Goal: Transaction & Acquisition: Purchase product/service

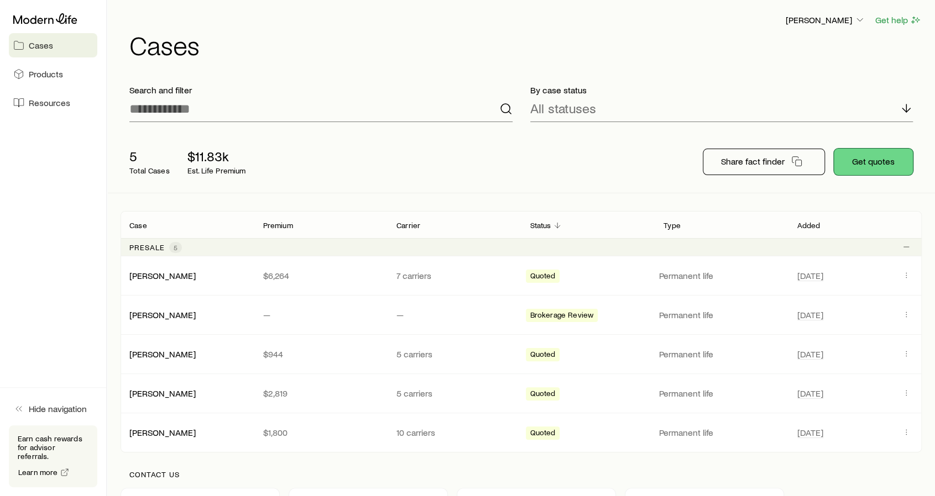
click at [853, 165] on button "Get quotes" at bounding box center [872, 162] width 79 height 27
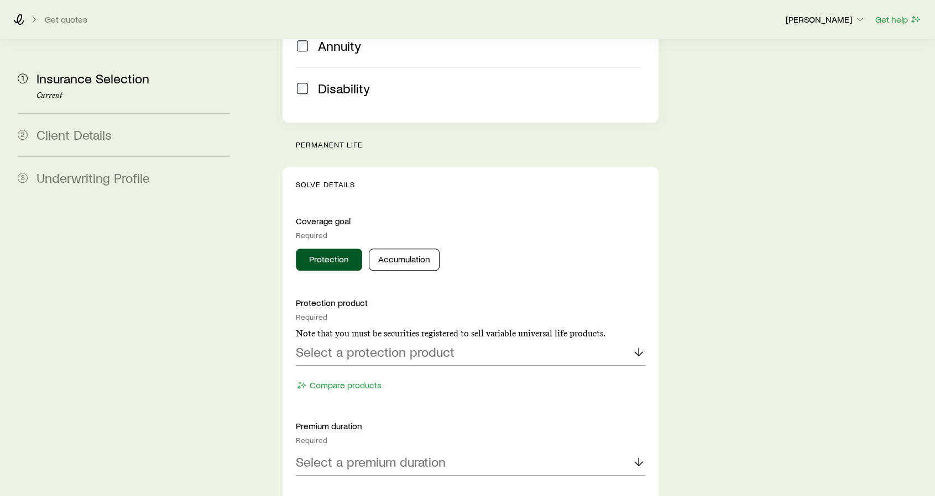
scroll to position [387, 0]
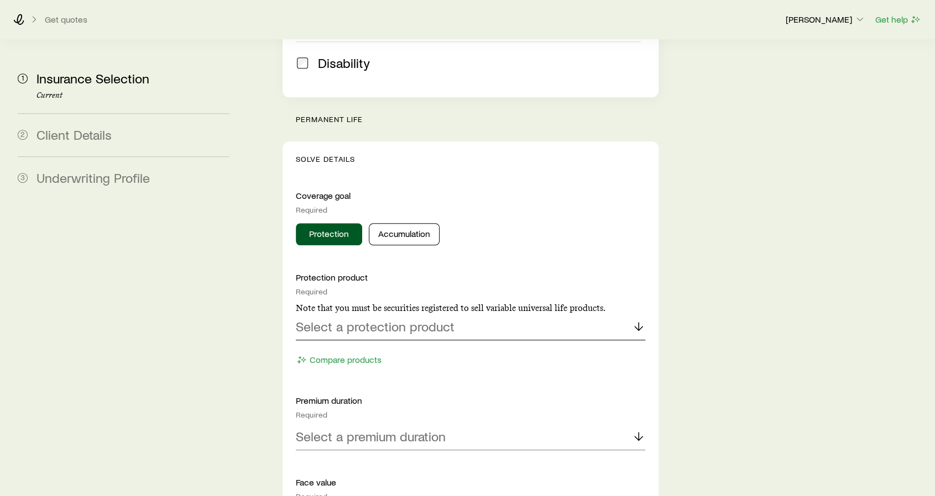
click at [528, 314] on div "Select a protection product" at bounding box center [470, 327] width 349 height 27
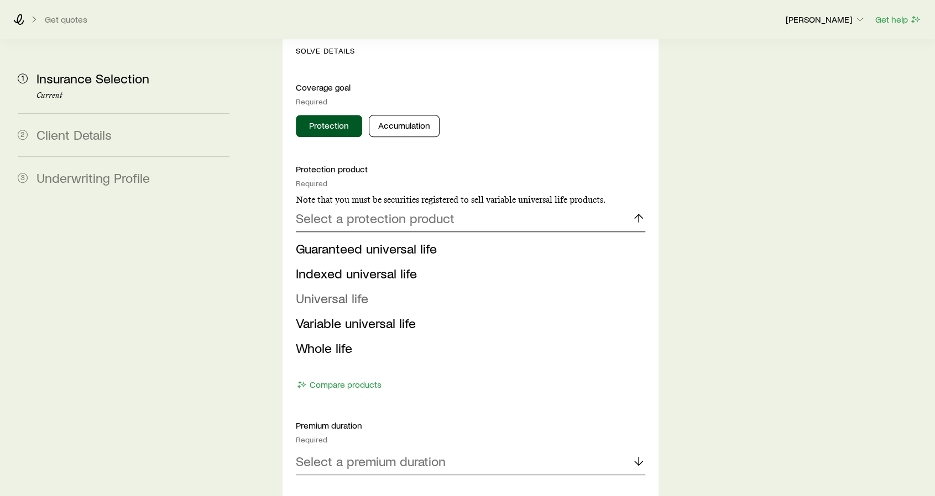
scroll to position [497, 0]
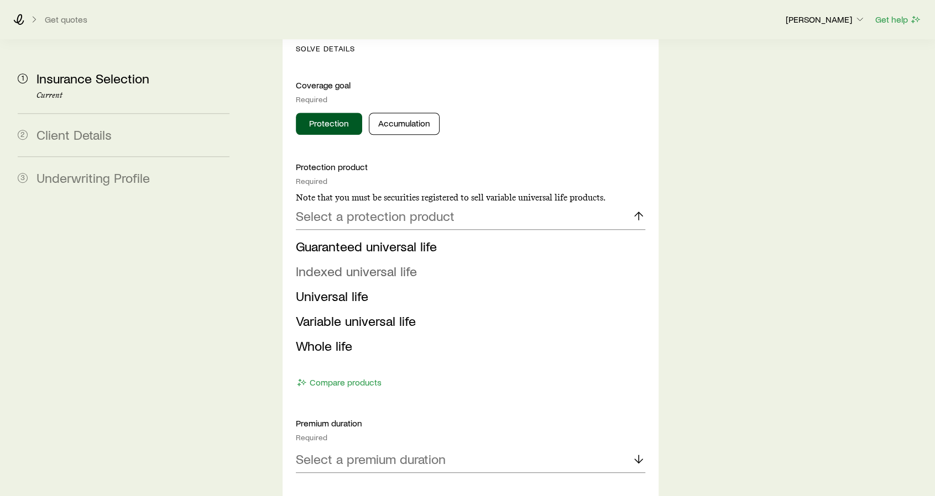
click at [398, 263] on span "Indexed universal life" at bounding box center [356, 271] width 121 height 16
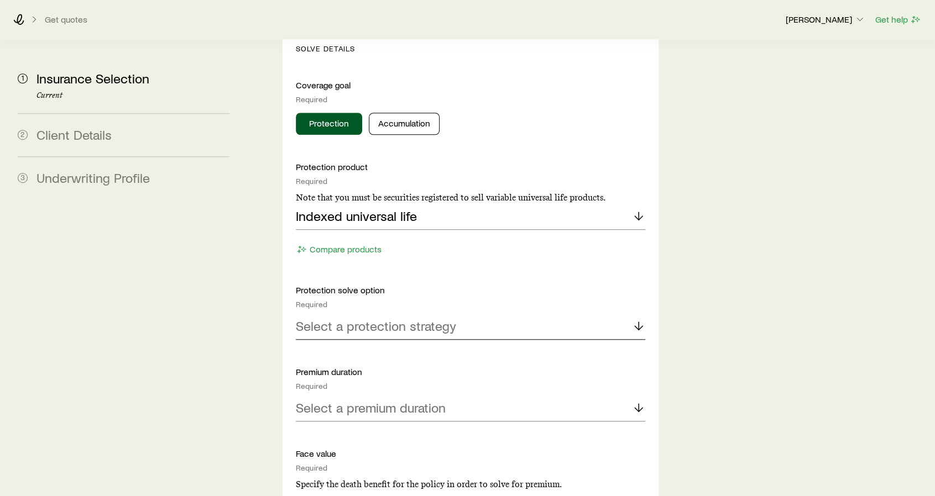
click at [440, 318] on p "Select a protection strategy" at bounding box center [376, 325] width 160 height 15
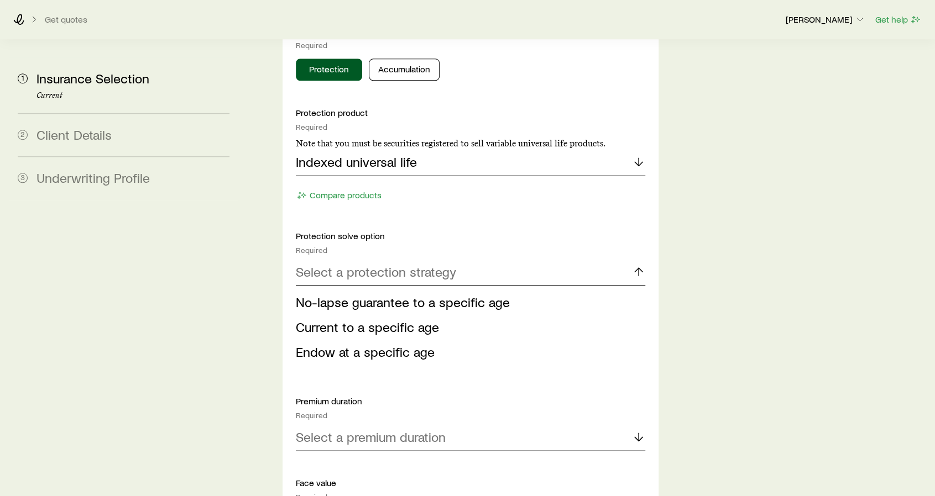
scroll to position [553, 0]
click at [421, 318] on span "Current to a specific age" at bounding box center [367, 326] width 143 height 16
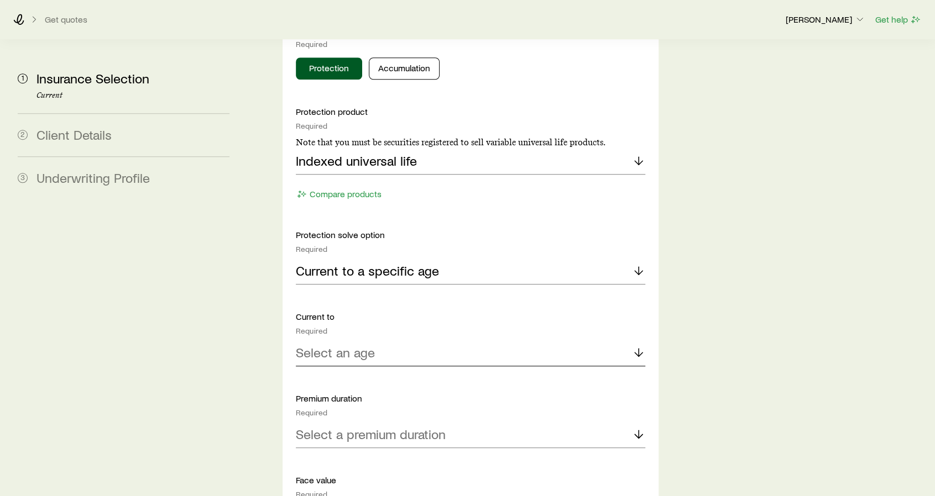
click at [453, 340] on div "Select an age" at bounding box center [470, 353] width 349 height 27
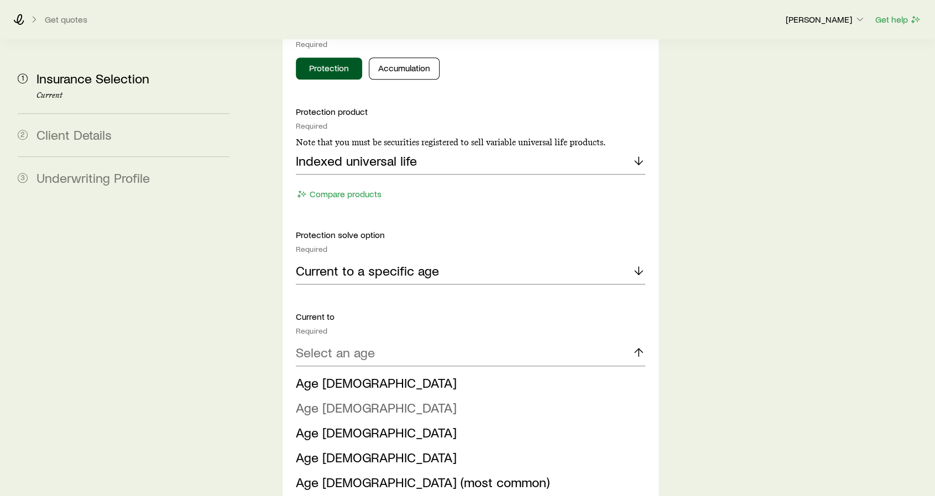
click at [393, 396] on li "Age [DEMOGRAPHIC_DATA]" at bounding box center [467, 408] width 343 height 25
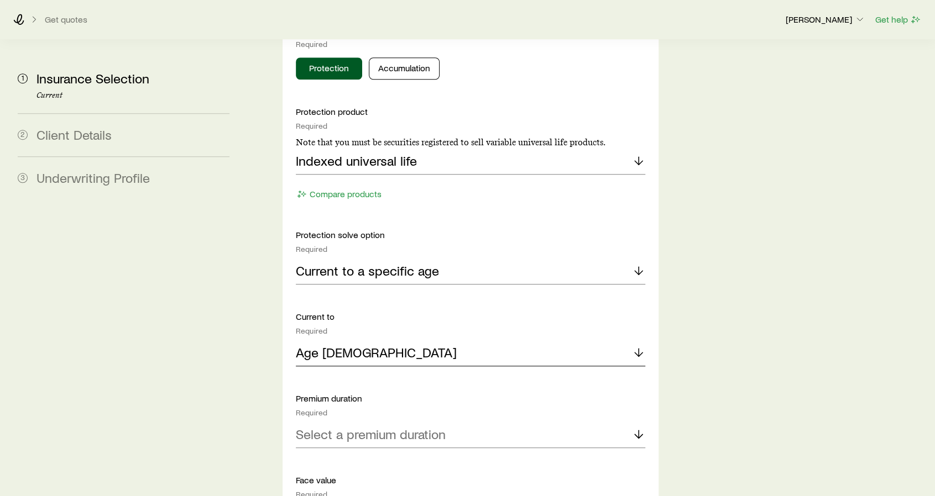
click at [419, 340] on div "Age [DEMOGRAPHIC_DATA]" at bounding box center [470, 353] width 349 height 27
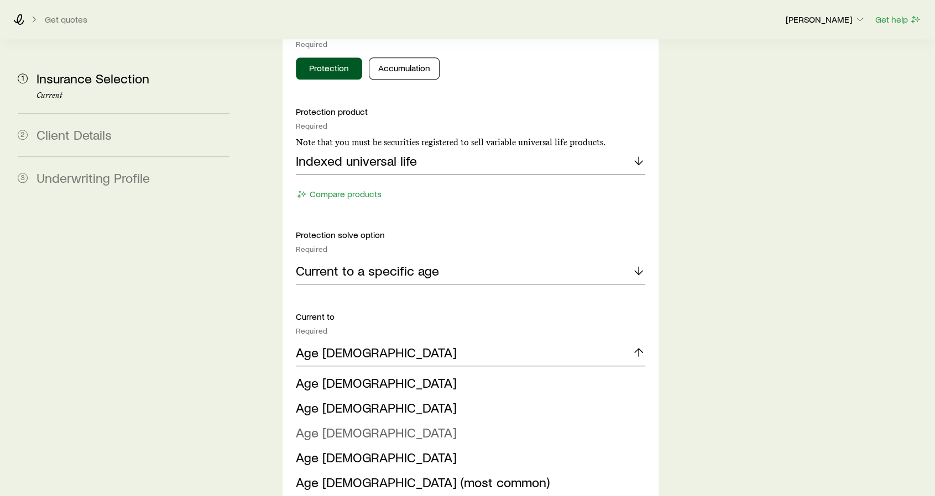
click at [384, 421] on li "Age [DEMOGRAPHIC_DATA]" at bounding box center [467, 433] width 343 height 25
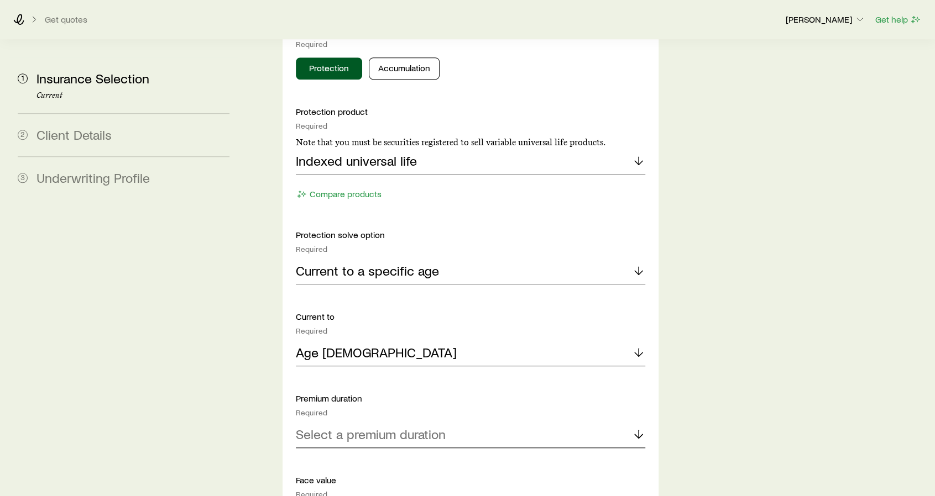
click at [413, 427] on p "Select a premium duration" at bounding box center [371, 434] width 150 height 15
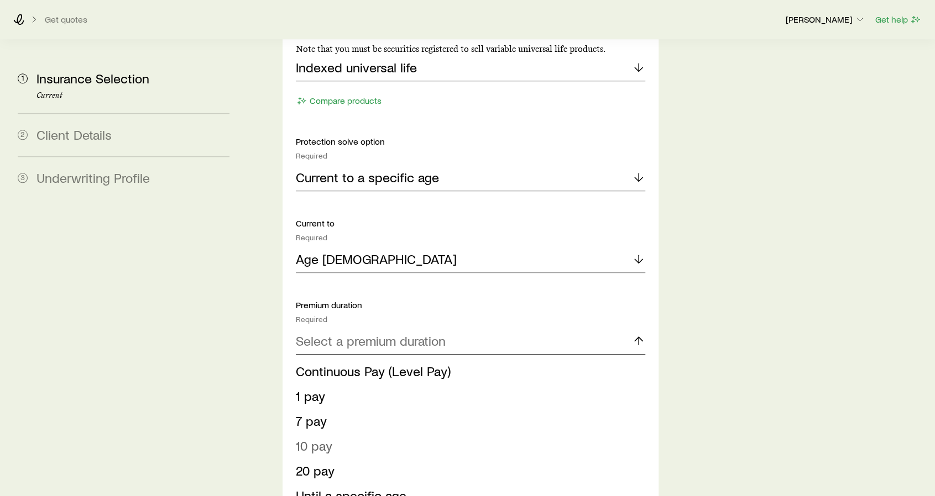
scroll to position [663, 0]
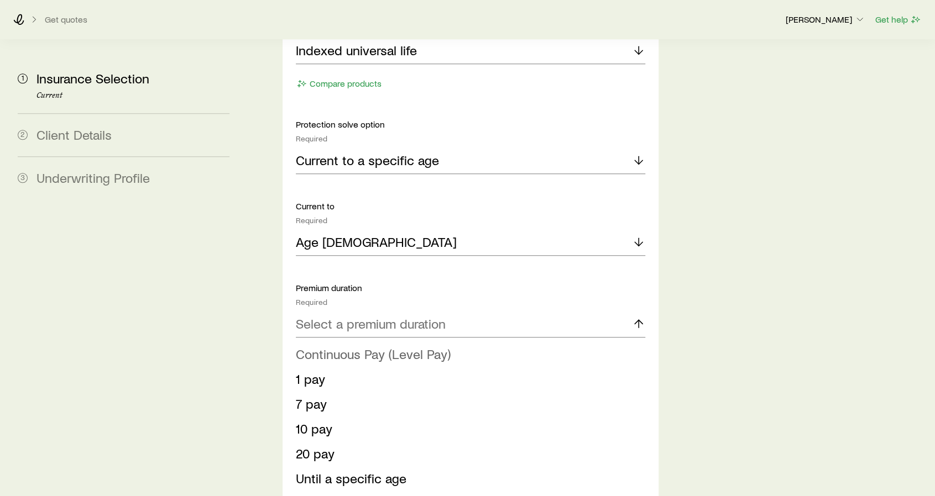
click at [419, 346] on span "Continuous Pay (Level Pay)" at bounding box center [373, 354] width 155 height 16
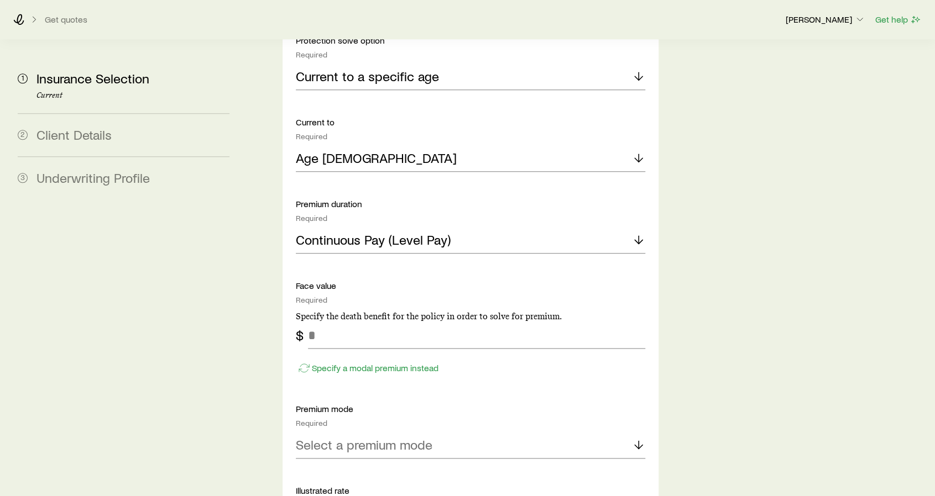
scroll to position [774, 0]
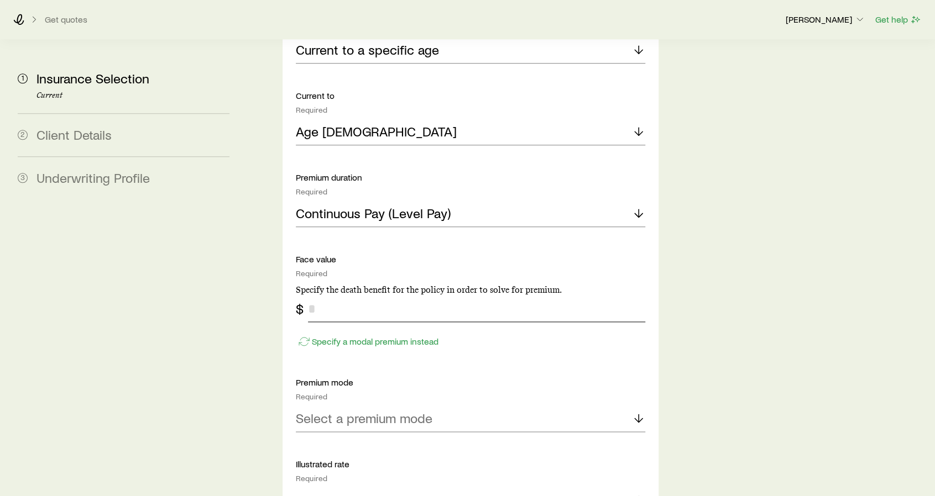
click at [418, 296] on input "tel" at bounding box center [476, 309] width 337 height 27
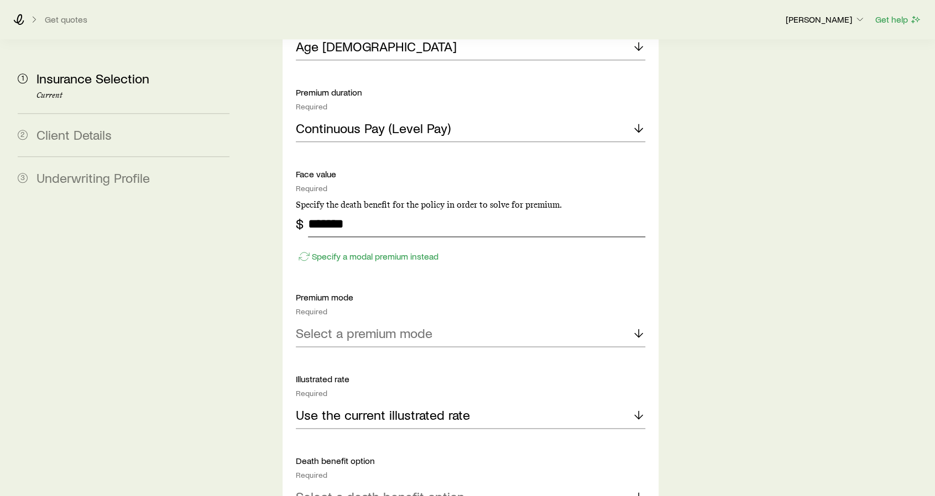
scroll to position [884, 0]
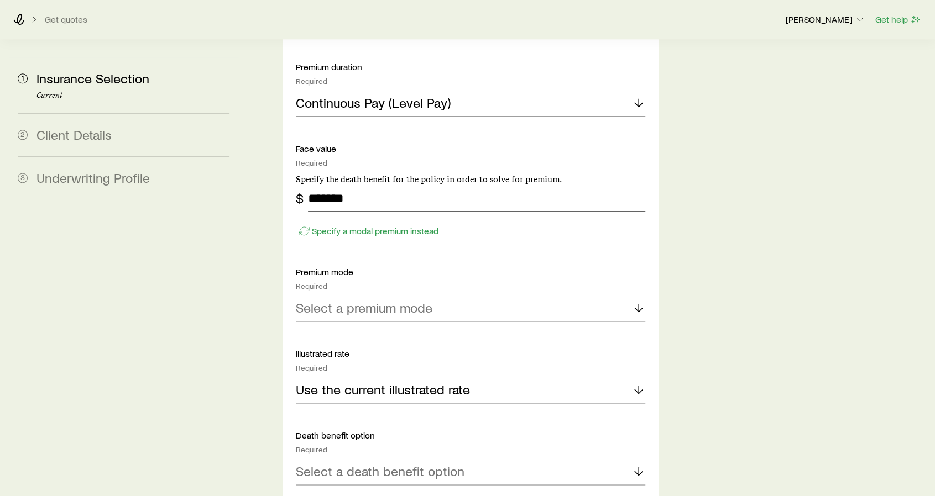
type input "*******"
click at [556, 295] on div "Select a premium mode" at bounding box center [470, 308] width 349 height 27
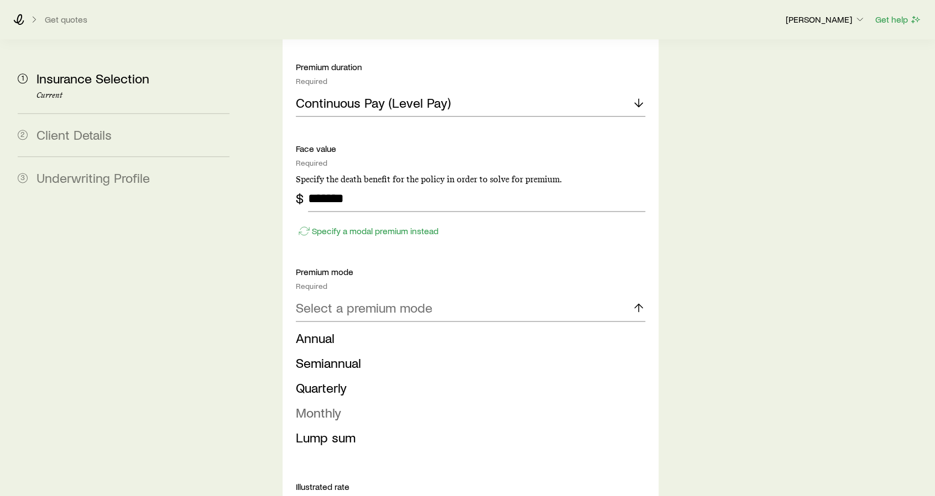
click at [363, 401] on li "Monthly" at bounding box center [467, 413] width 343 height 25
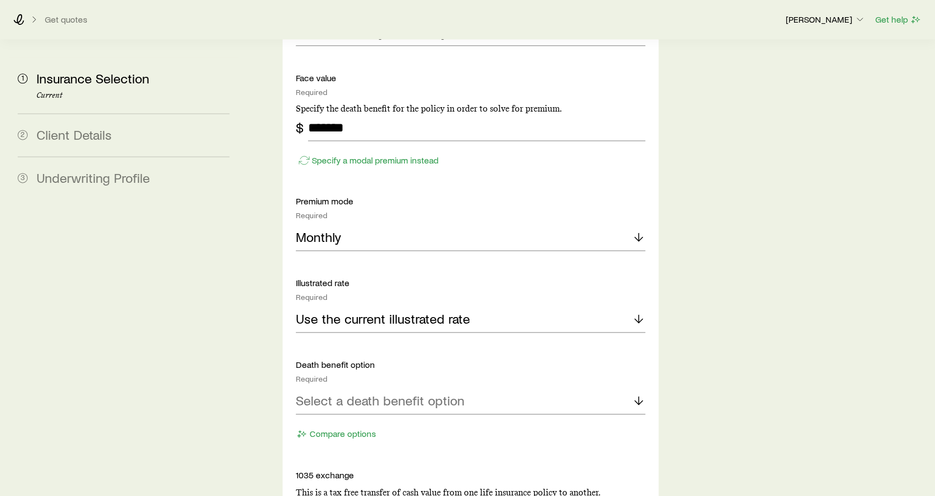
scroll to position [995, 0]
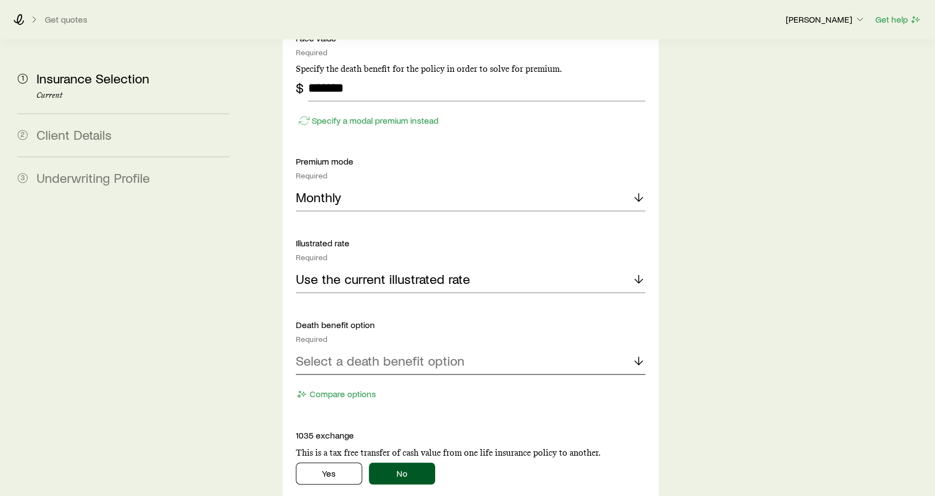
click at [483, 348] on div "Select a death benefit option" at bounding box center [470, 361] width 349 height 27
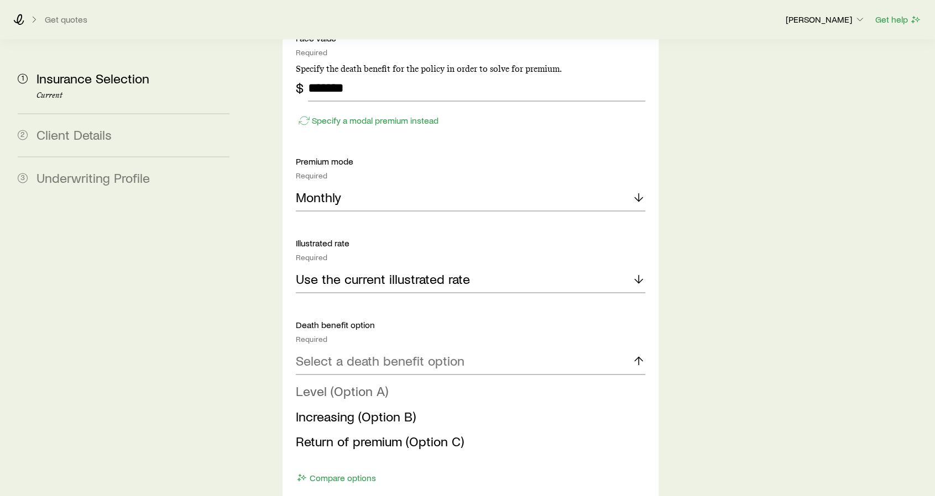
click at [444, 379] on li "Level (Option A)" at bounding box center [467, 391] width 343 height 25
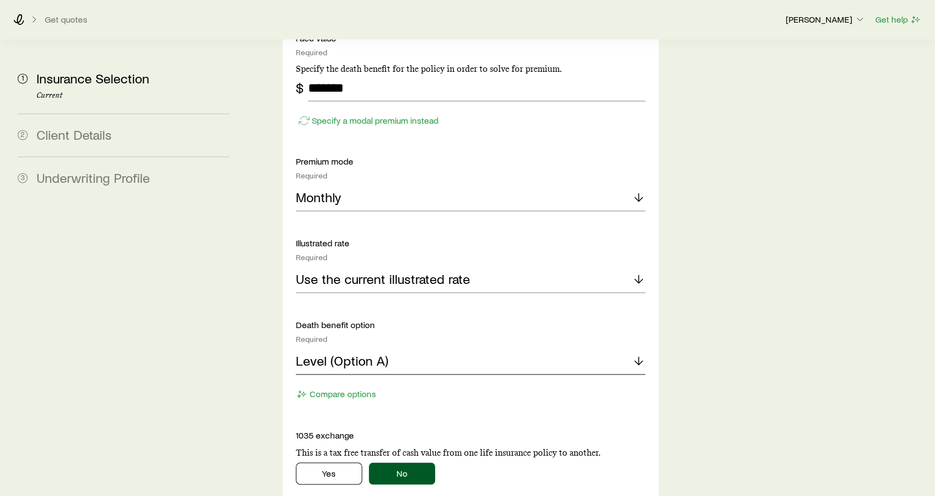
click at [443, 348] on div "Level (Option A)" at bounding box center [470, 361] width 349 height 27
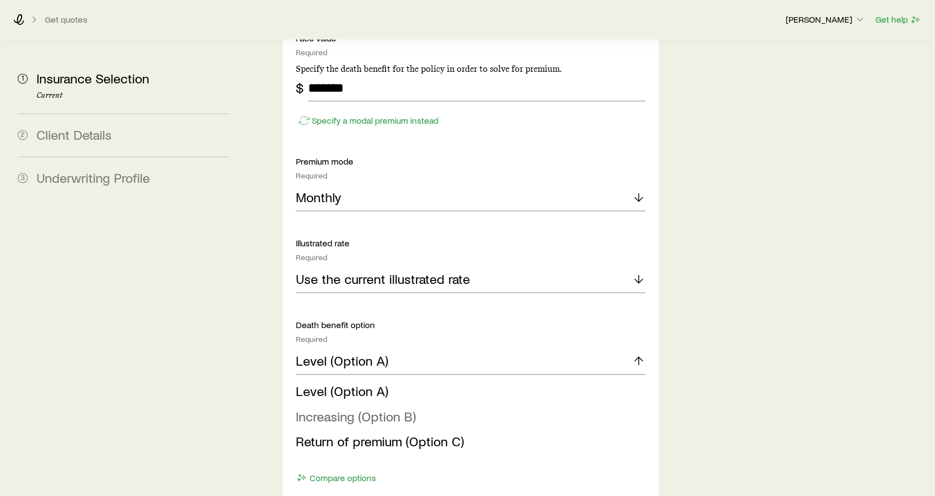
click at [436, 404] on li "Increasing (Option B)" at bounding box center [467, 416] width 343 height 25
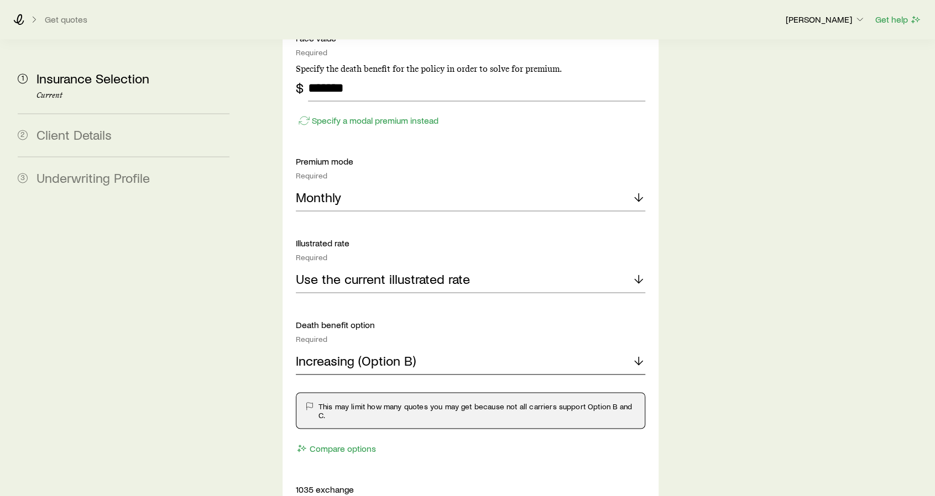
click at [619, 348] on div "Increasing (Option B)" at bounding box center [470, 361] width 349 height 27
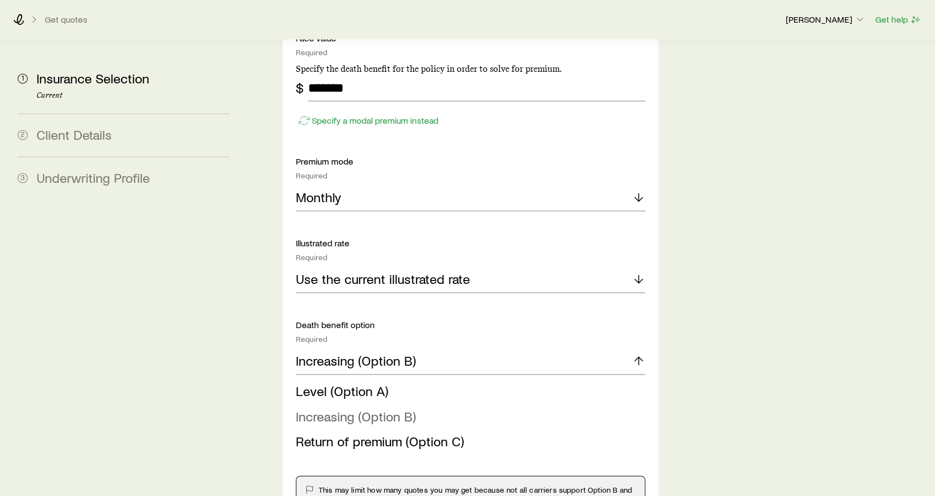
click at [474, 404] on li "Increasing (Option B)" at bounding box center [467, 416] width 343 height 25
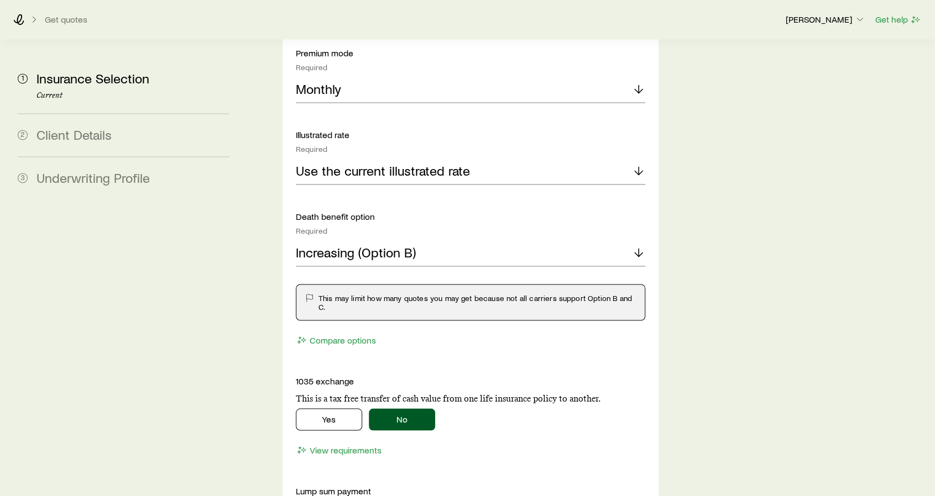
scroll to position [1105, 0]
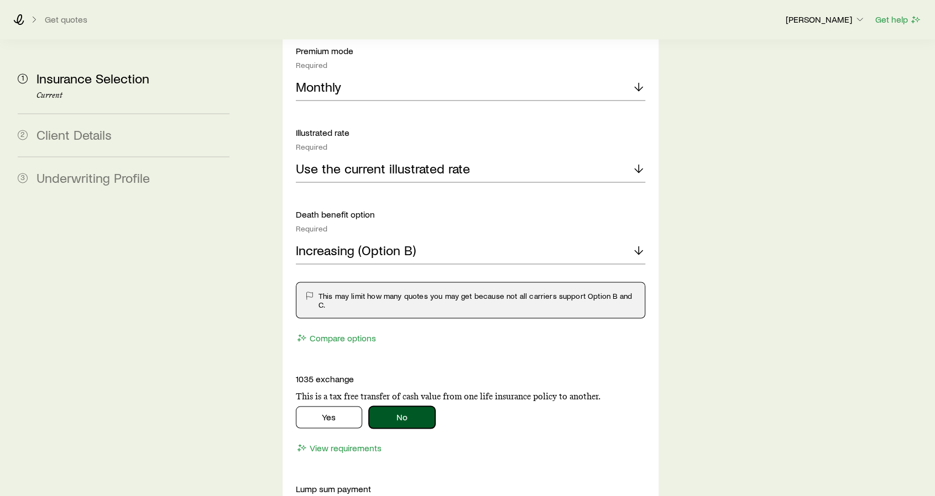
click at [377, 406] on button "No" at bounding box center [402, 417] width 66 height 22
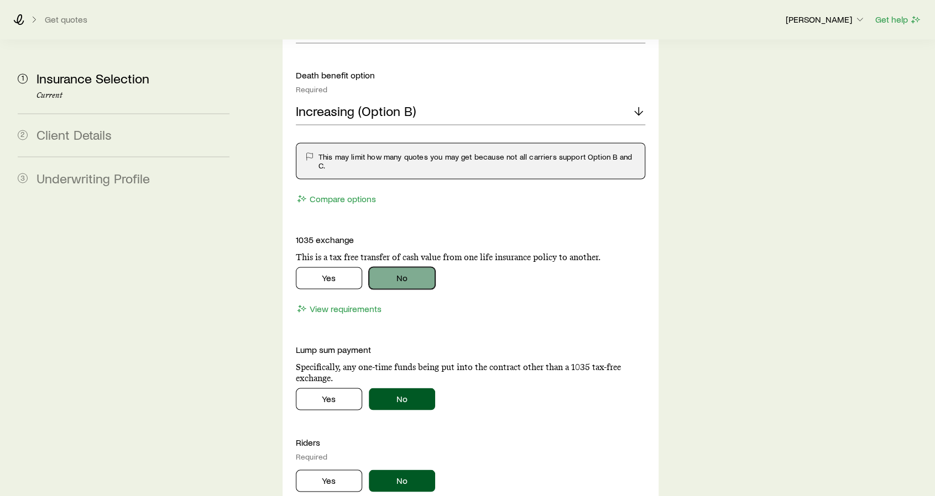
scroll to position [1271, 0]
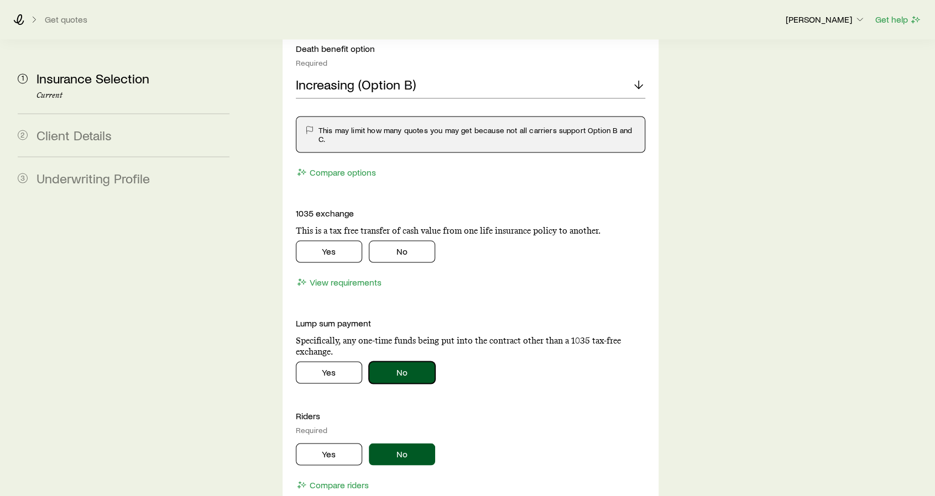
click at [398, 361] on button "No" at bounding box center [402, 372] width 66 height 22
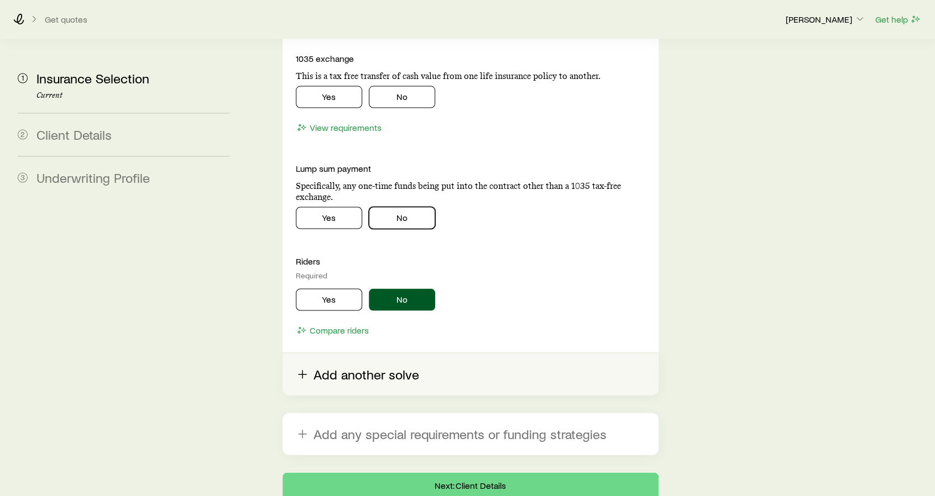
scroll to position [1437, 0]
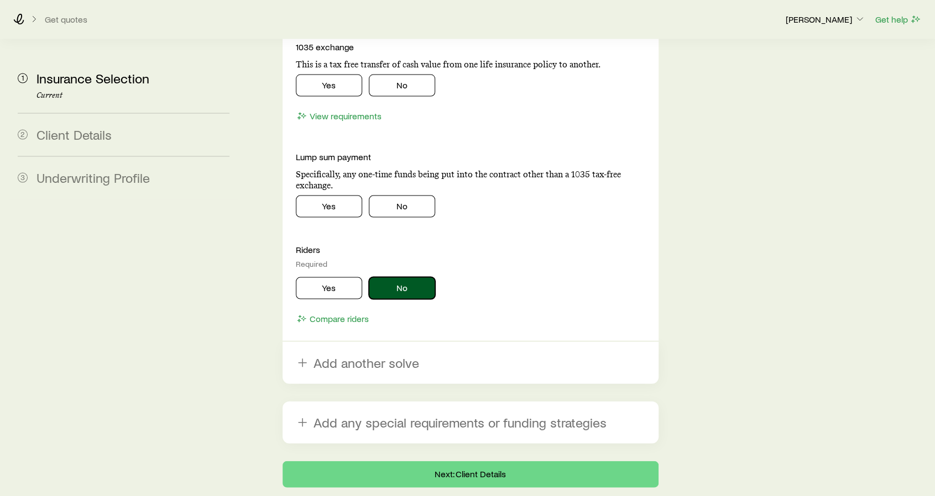
click at [396, 277] on button "No" at bounding box center [402, 288] width 66 height 22
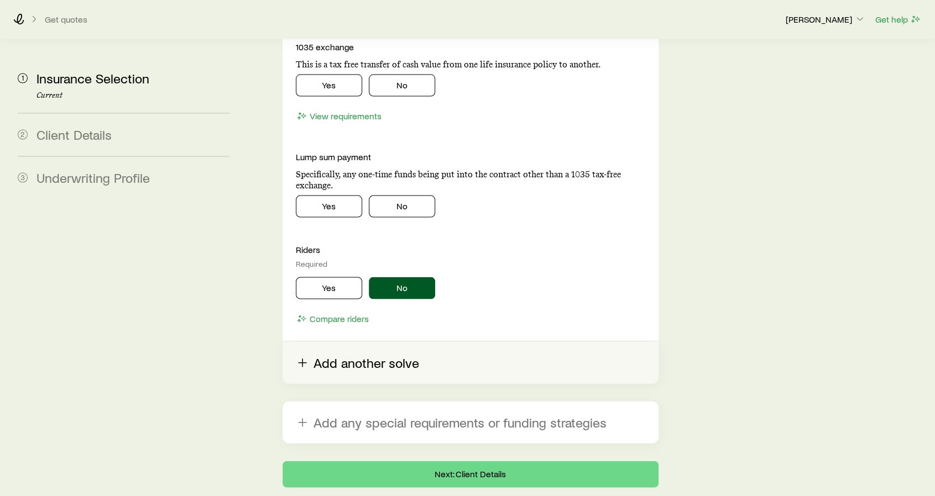
click at [376, 342] on button "Add another solve" at bounding box center [470, 363] width 376 height 42
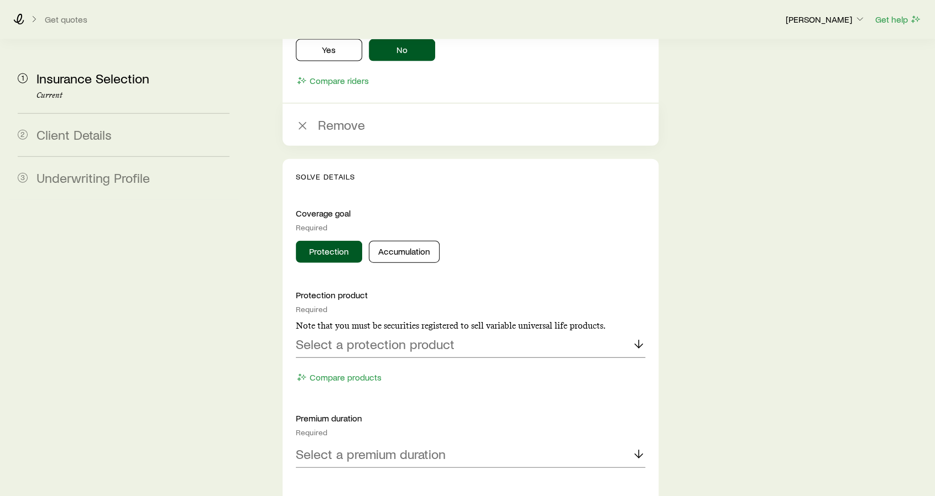
scroll to position [1768, 0]
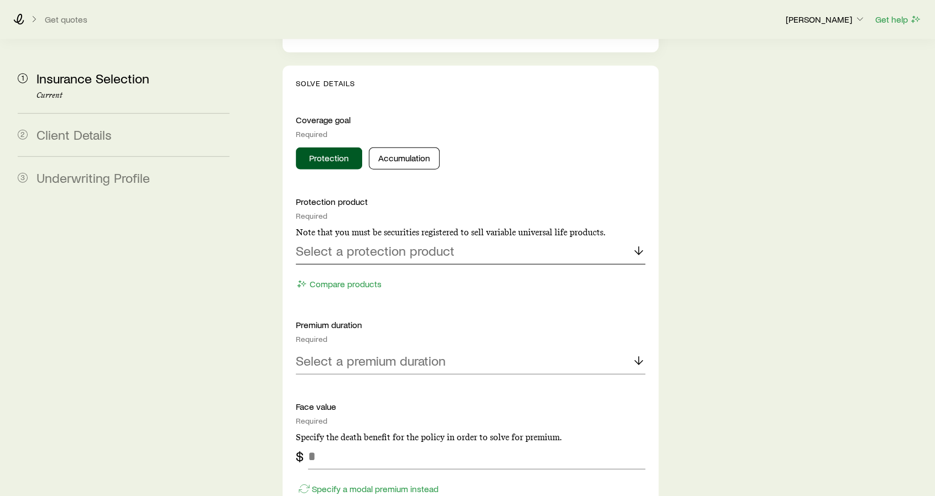
click at [396, 243] on p "Select a protection product" at bounding box center [375, 250] width 159 height 15
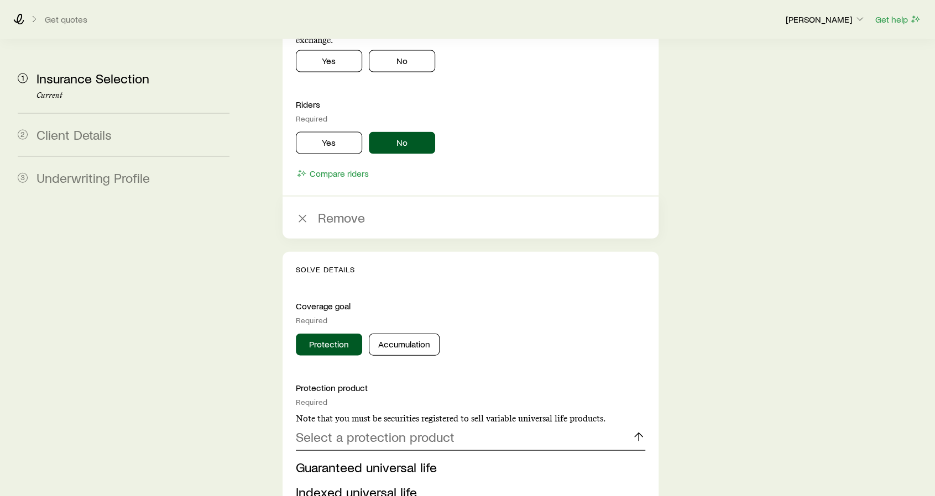
scroll to position [1547, 0]
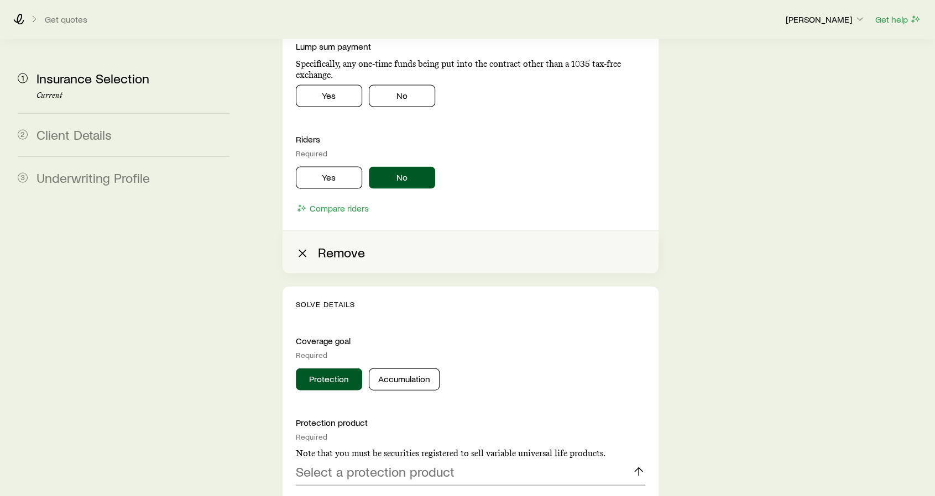
click at [300, 247] on icon "button" at bounding box center [302, 253] width 13 height 13
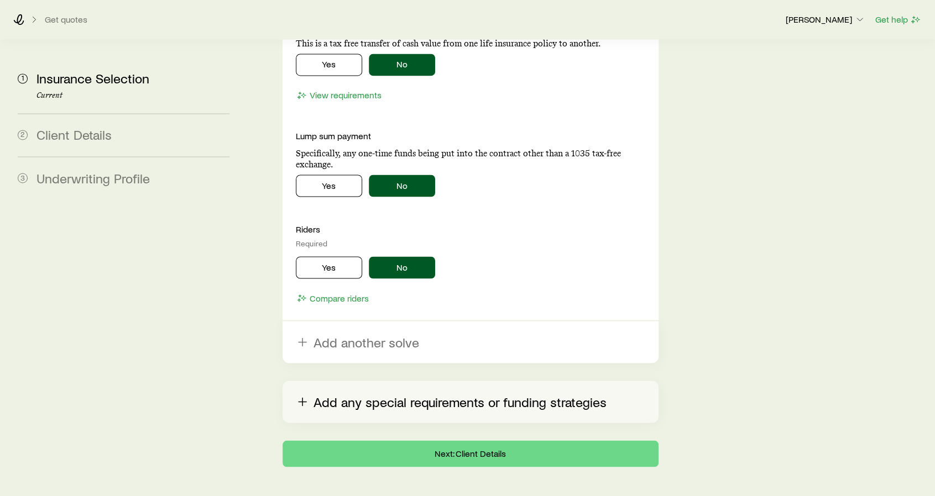
click at [433, 381] on button "Add any special requirements or funding strategies" at bounding box center [470, 402] width 376 height 42
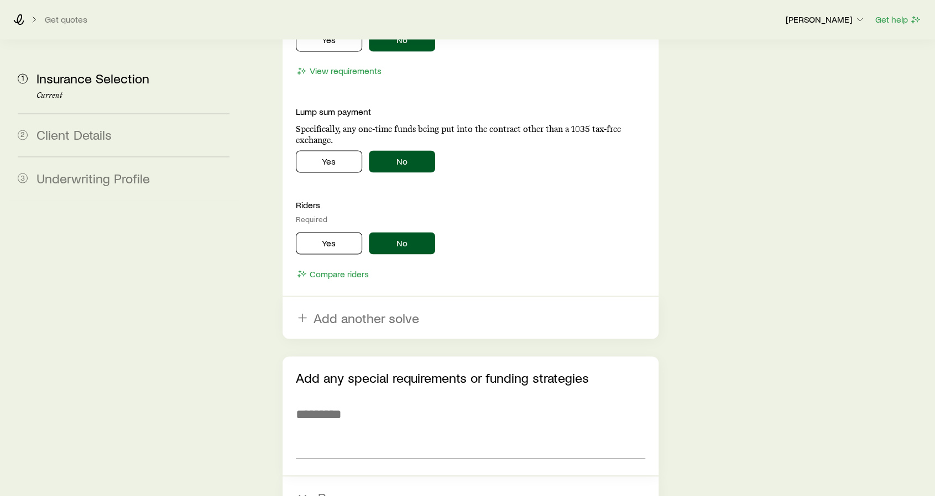
scroll to position [1340, 0]
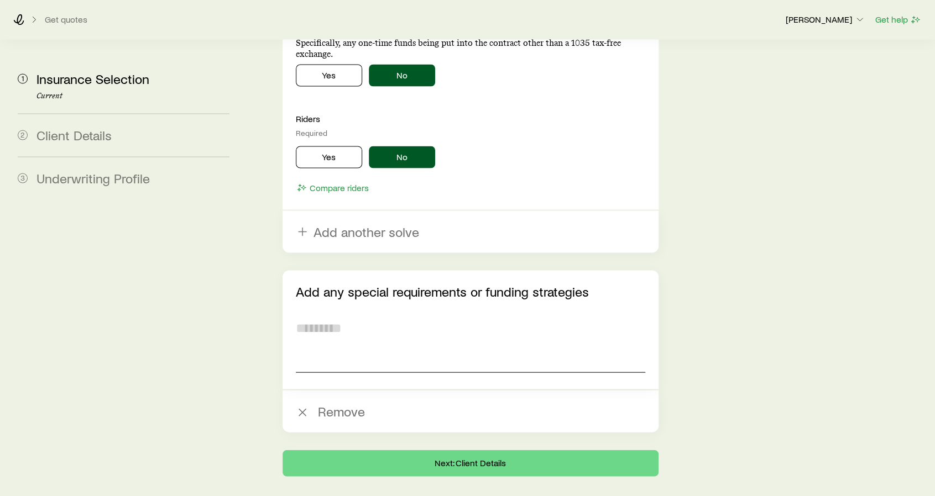
click at [423, 319] on textarea at bounding box center [470, 342] width 349 height 60
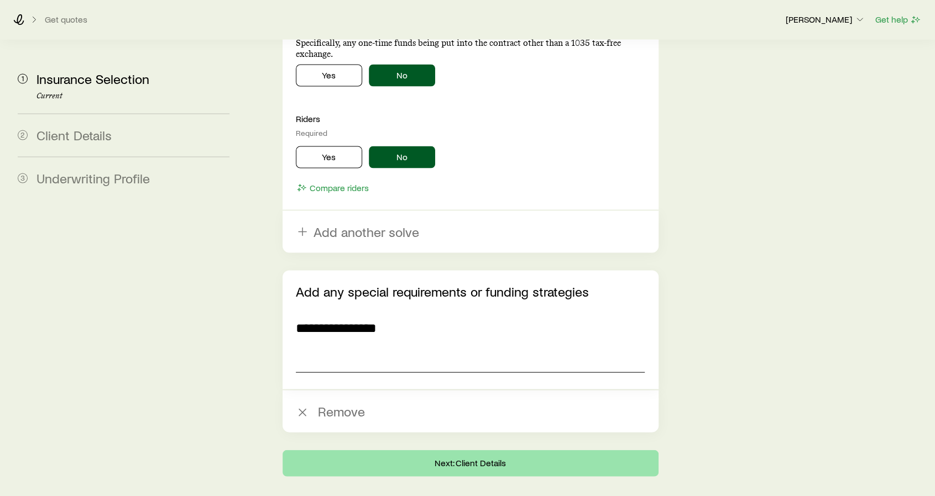
type textarea "**********"
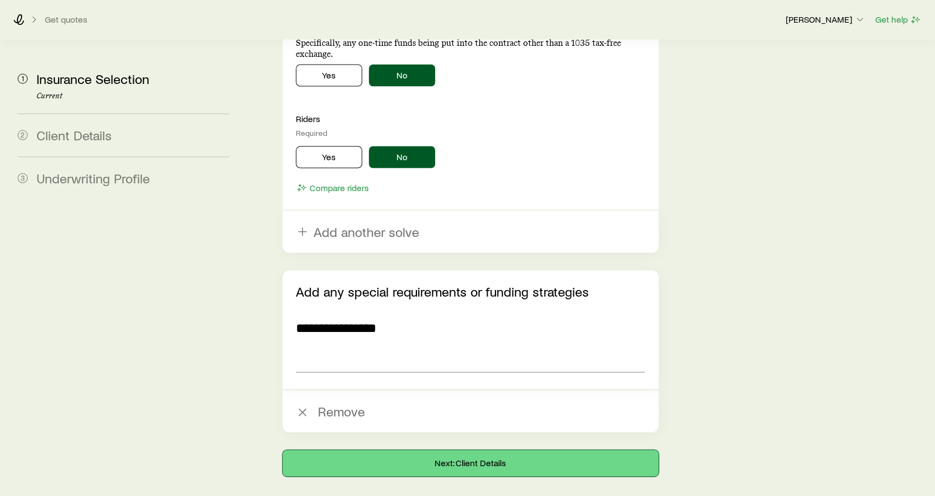
click at [489, 450] on button "Next: Client Details" at bounding box center [470, 463] width 376 height 27
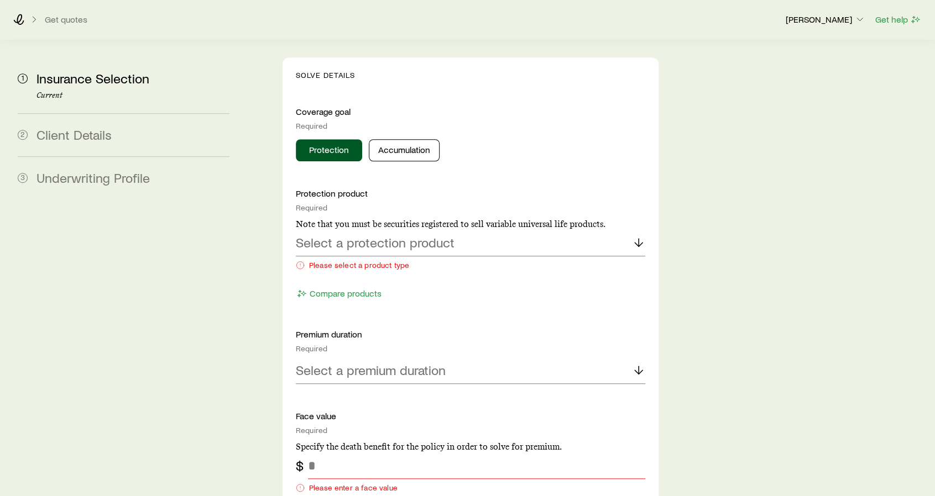
scroll to position [553, 0]
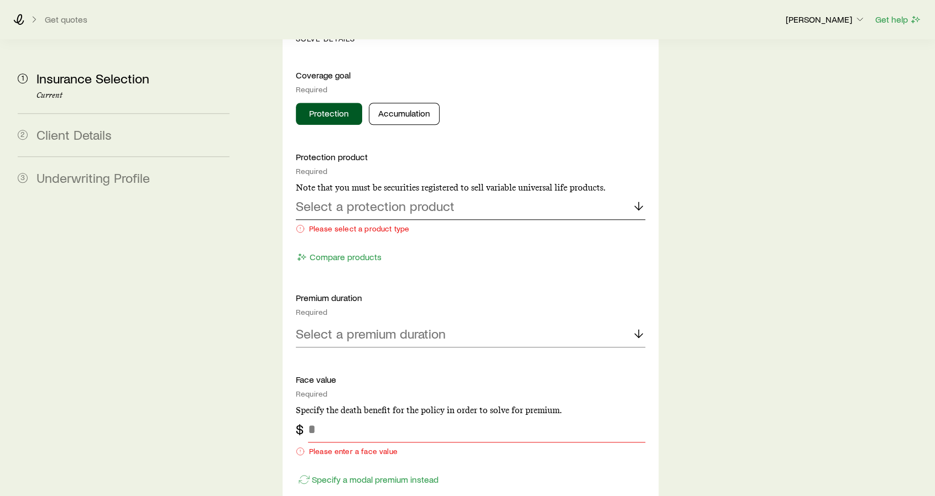
click at [433, 193] on div "Select a protection product" at bounding box center [470, 206] width 349 height 27
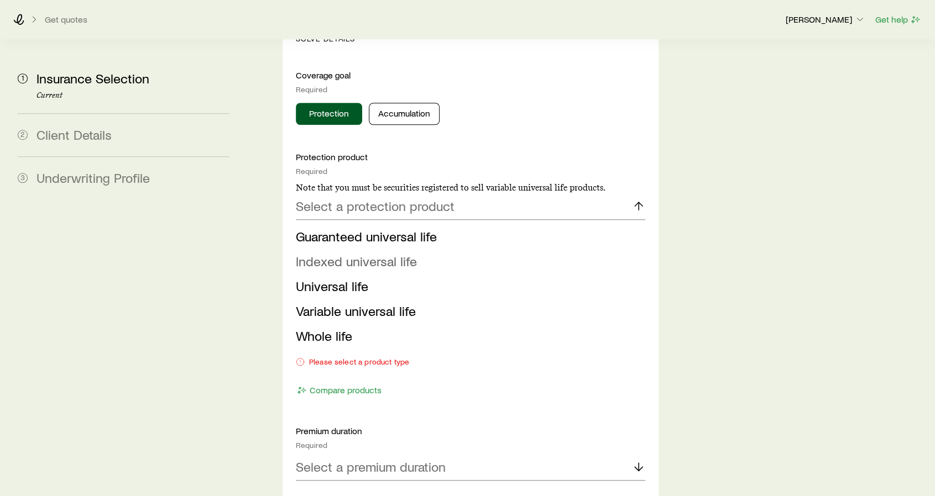
click at [402, 253] on span "Indexed universal life" at bounding box center [356, 261] width 121 height 16
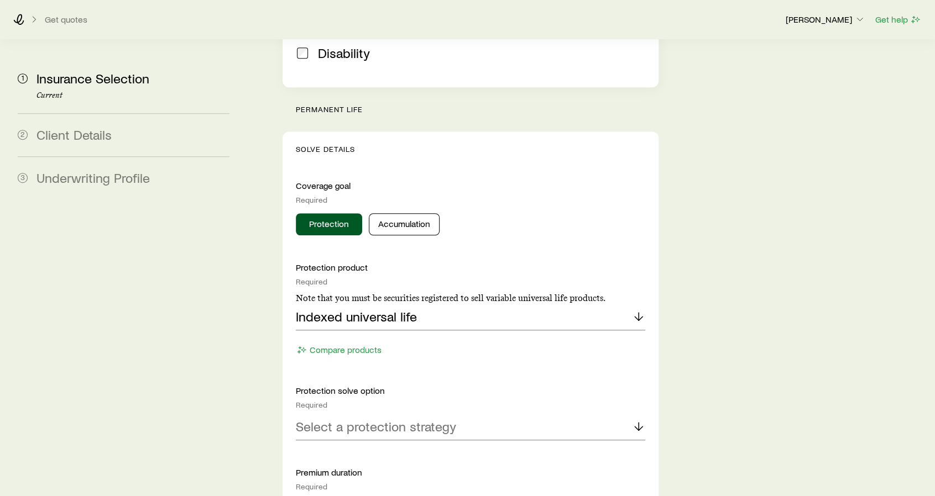
scroll to position [608, 0]
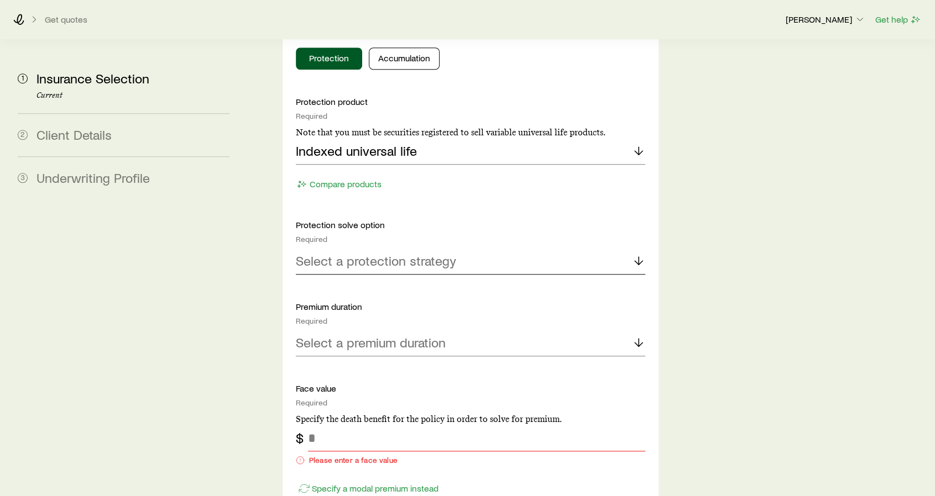
click at [491, 248] on div "Select a protection strategy" at bounding box center [470, 261] width 349 height 27
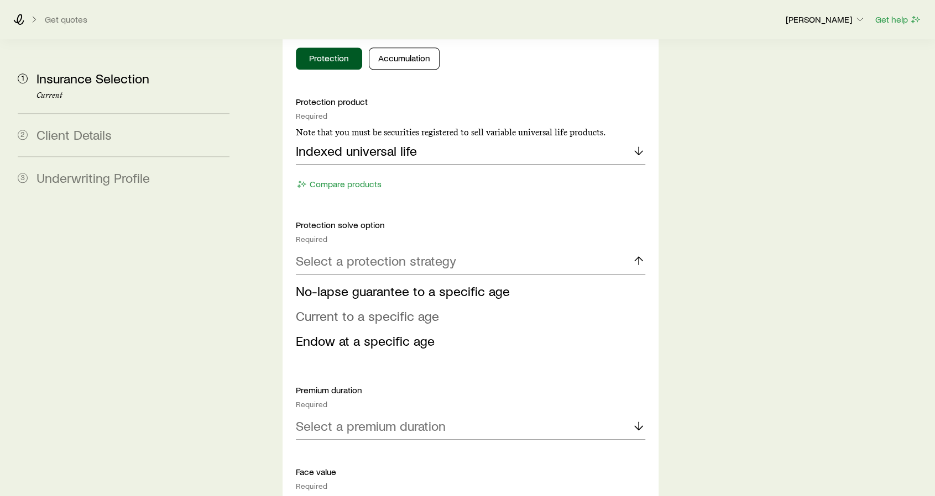
click at [445, 304] on li "Current to a specific age" at bounding box center [467, 316] width 343 height 25
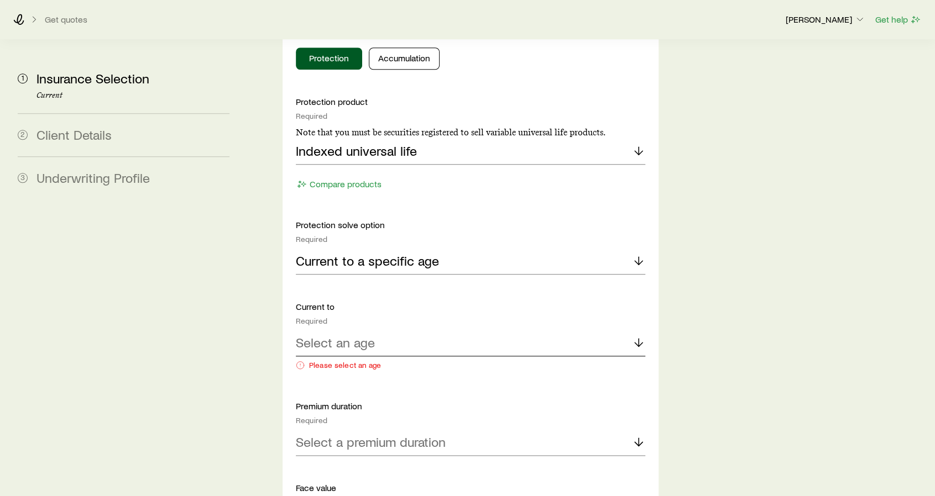
click at [405, 330] on div "Select an age" at bounding box center [470, 343] width 349 height 27
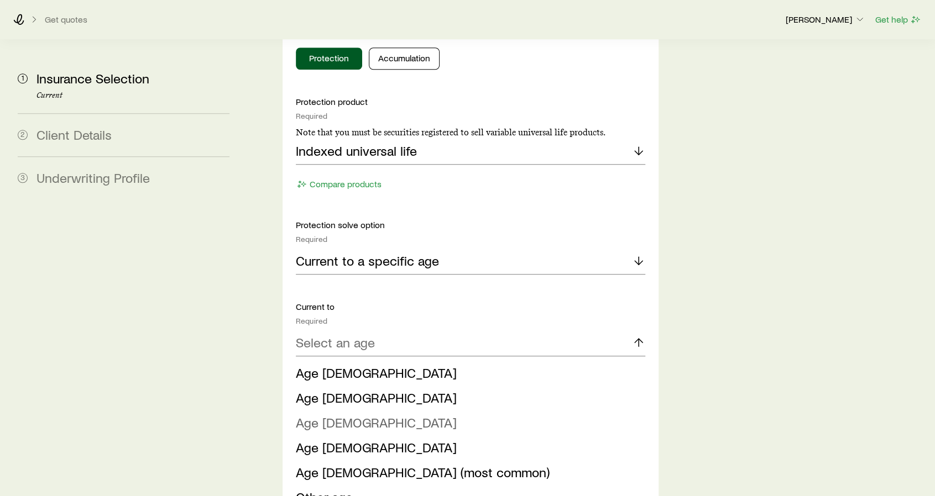
click at [353, 411] on li "Age [DEMOGRAPHIC_DATA]" at bounding box center [467, 423] width 343 height 25
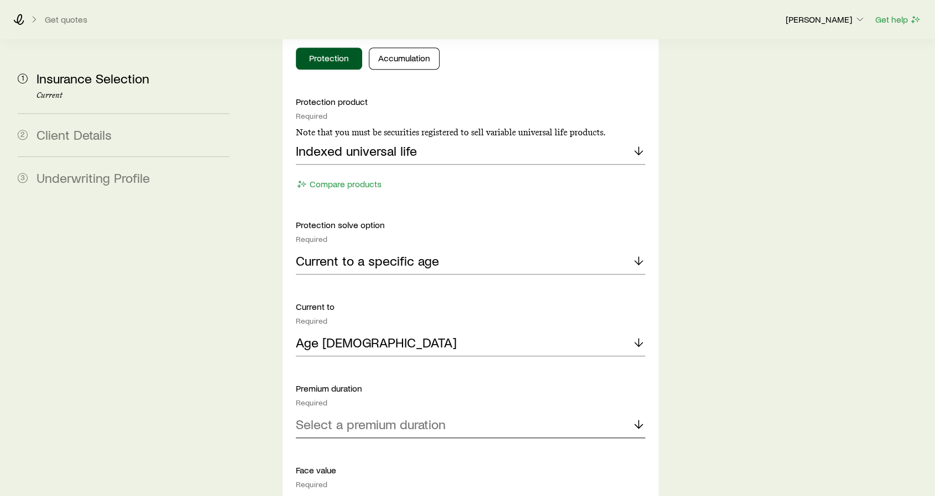
click at [353, 417] on p "Select a premium duration" at bounding box center [371, 424] width 150 height 15
click at [351, 447] on span "Continuous Pay (Level Pay)" at bounding box center [373, 455] width 155 height 16
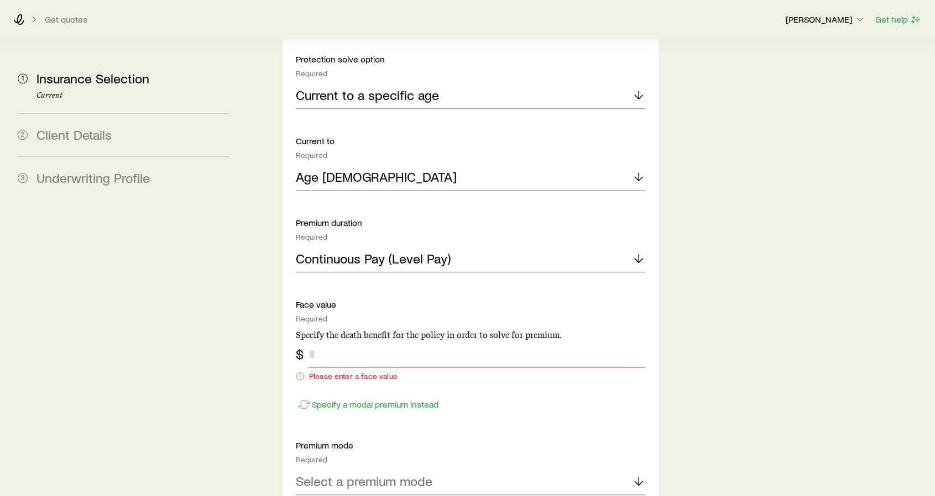
click at [358, 341] on input "tel" at bounding box center [476, 354] width 337 height 27
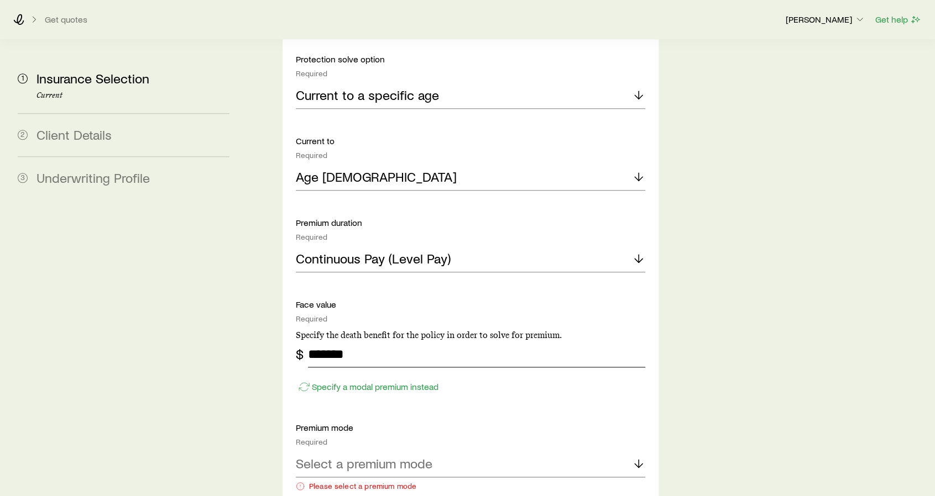
type input "*******"
click at [446, 451] on div "Select a premium mode" at bounding box center [470, 464] width 349 height 27
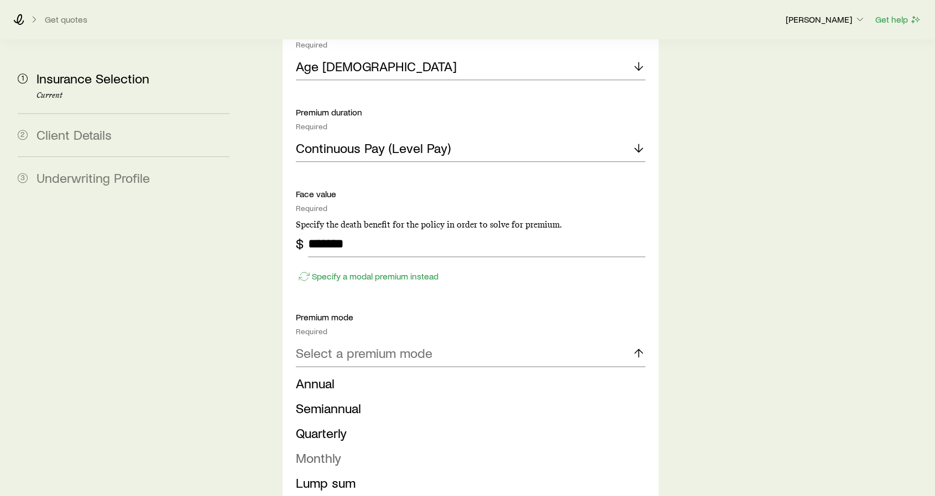
click at [401, 446] on li "Monthly" at bounding box center [467, 458] width 343 height 25
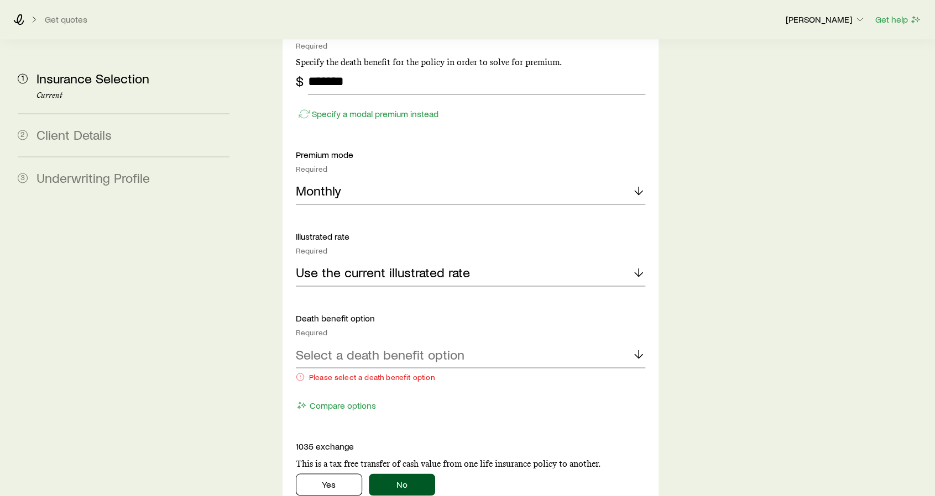
scroll to position [1050, 0]
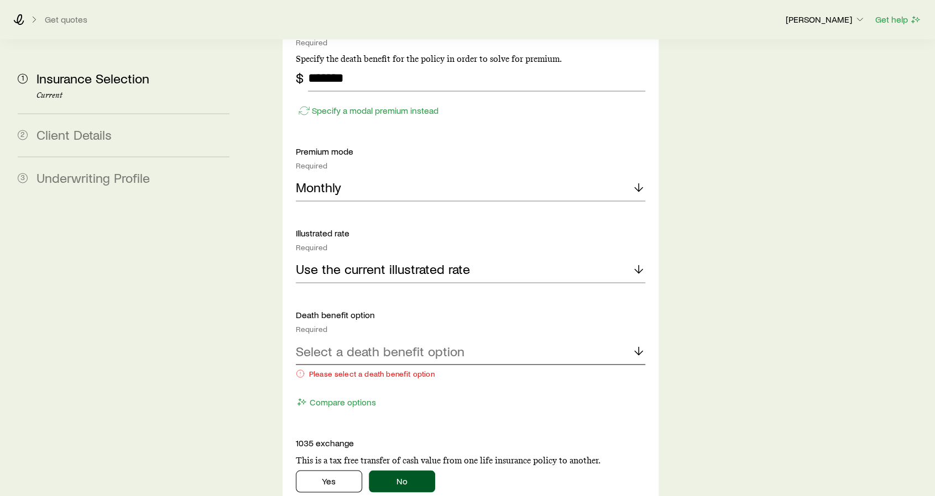
click at [388, 343] on p "Select a death benefit option" at bounding box center [380, 350] width 169 height 15
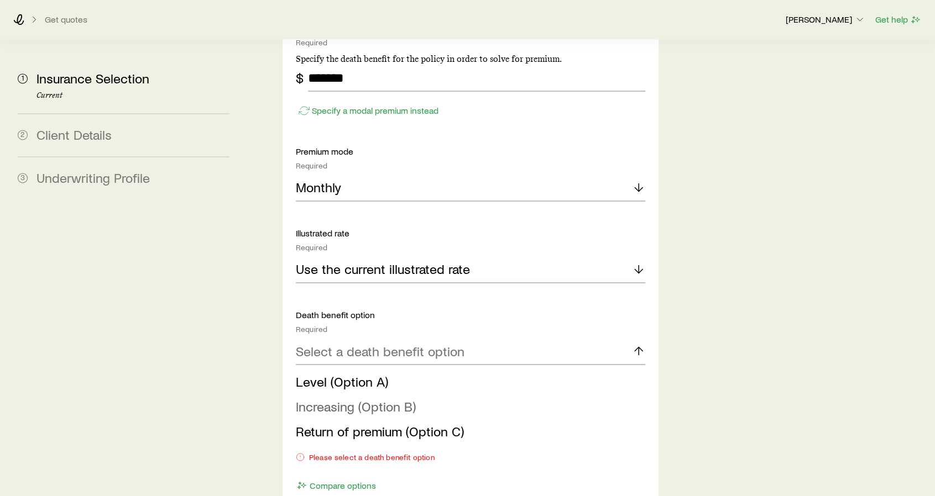
click at [384, 398] on span "Increasing (Option B)" at bounding box center [356, 406] width 120 height 16
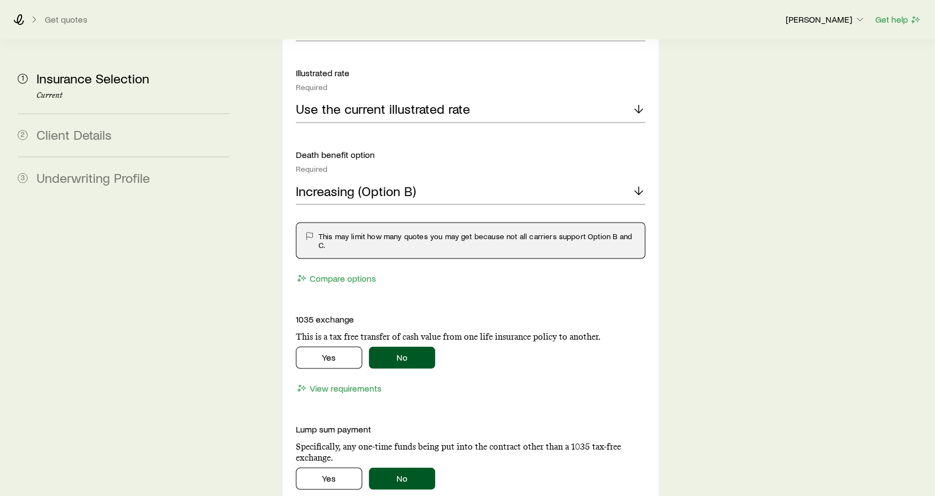
scroll to position [1216, 0]
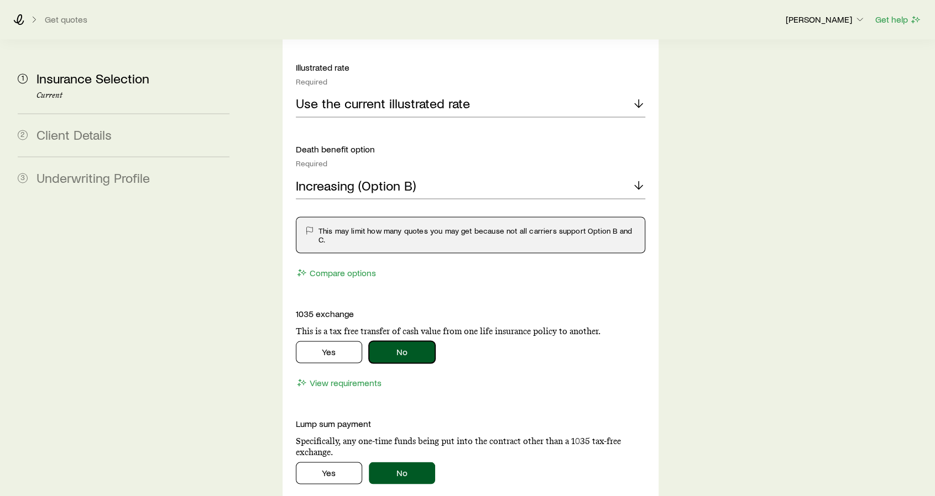
click at [396, 341] on button "No" at bounding box center [402, 352] width 66 height 22
click at [396, 462] on button "No" at bounding box center [402, 473] width 66 height 22
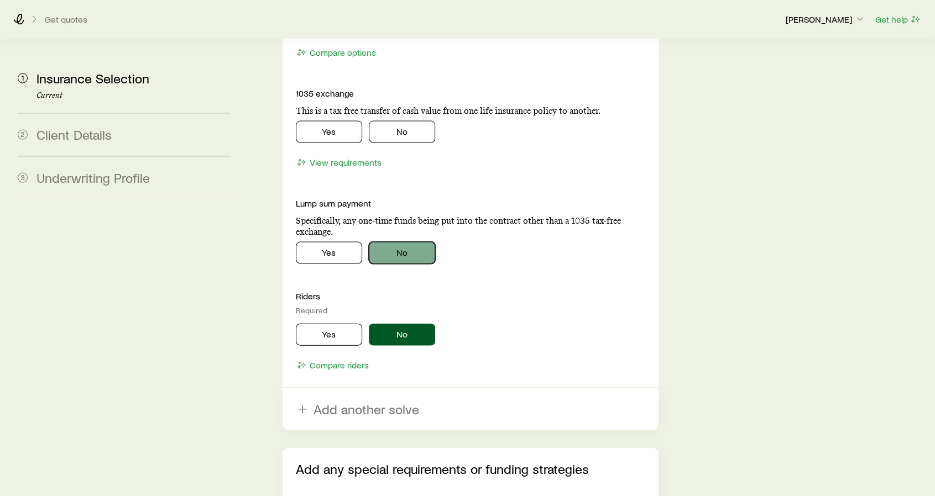
scroll to position [1437, 0]
click at [408, 323] on button "No" at bounding box center [402, 334] width 66 height 22
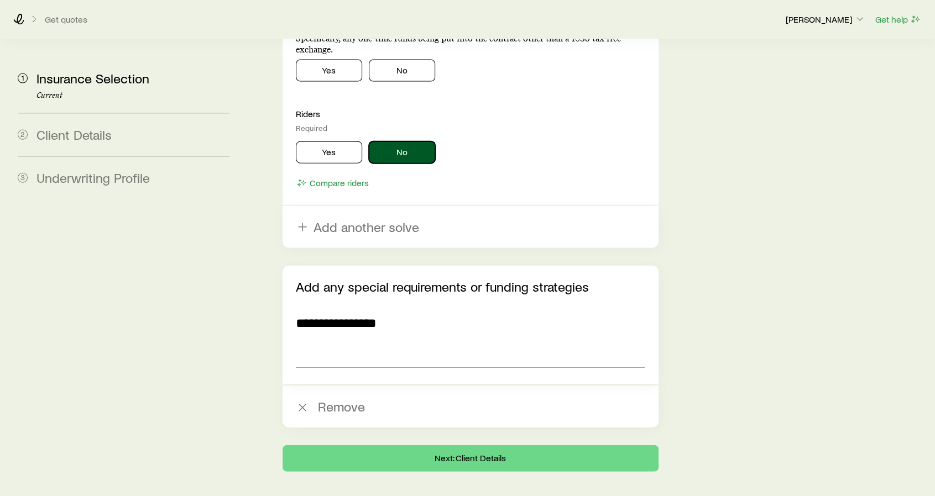
scroll to position [1623, 0]
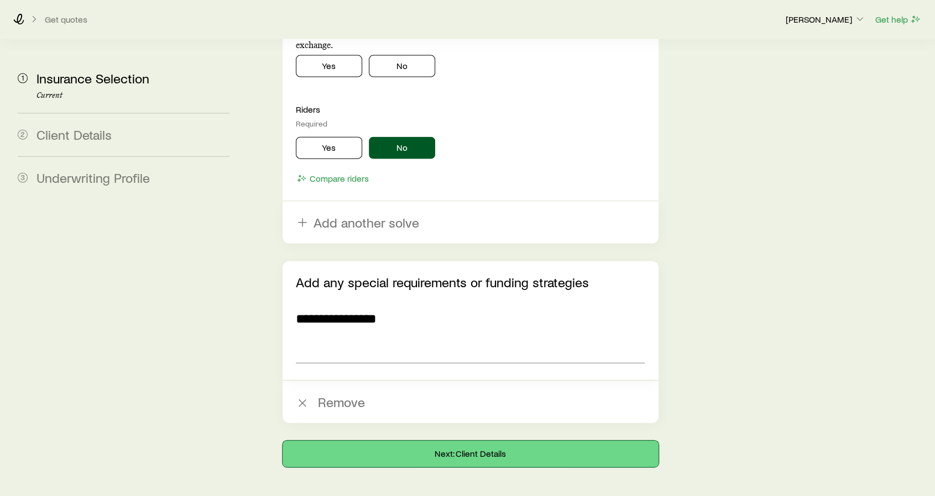
click at [515, 441] on button "Next: Client Details" at bounding box center [470, 454] width 376 height 27
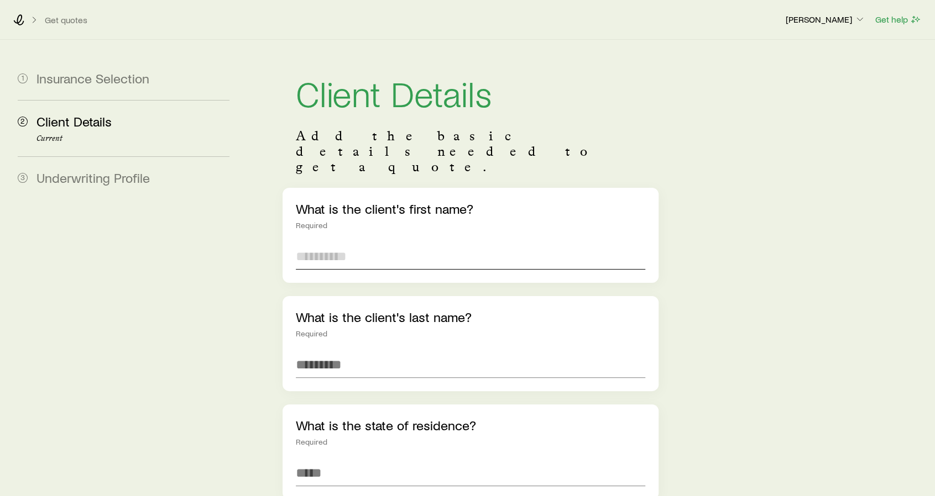
click at [433, 243] on input "text" at bounding box center [470, 256] width 349 height 27
type input "*****"
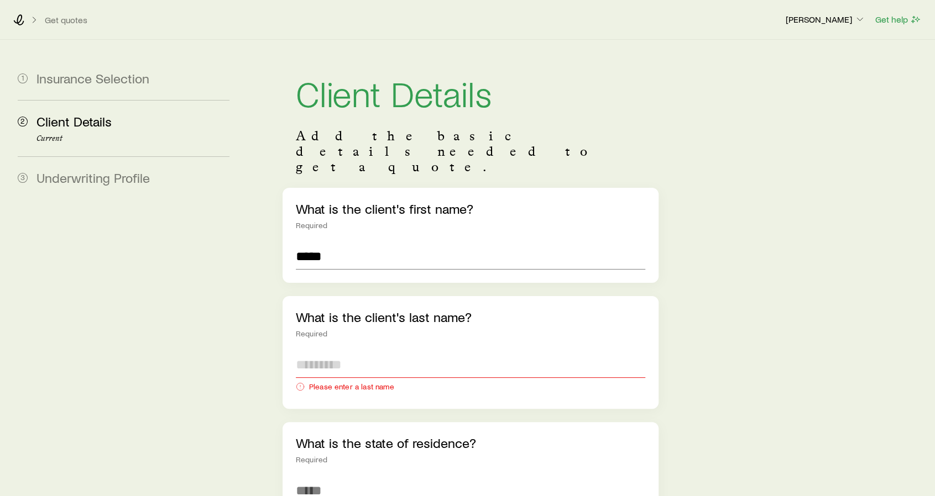
click at [354, 351] on input "text" at bounding box center [470, 364] width 349 height 27
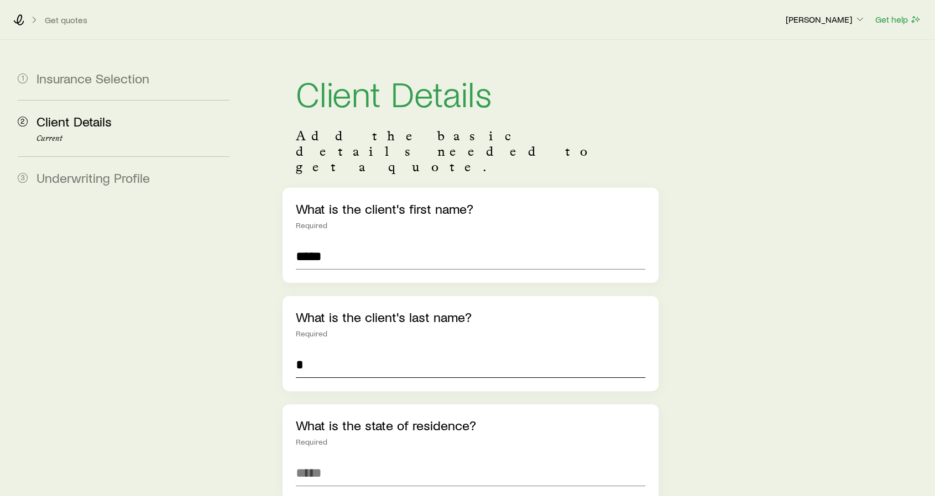
click at [618, 351] on input "*" at bounding box center [470, 364] width 349 height 27
type input "*"
click at [519, 460] on input at bounding box center [470, 473] width 349 height 27
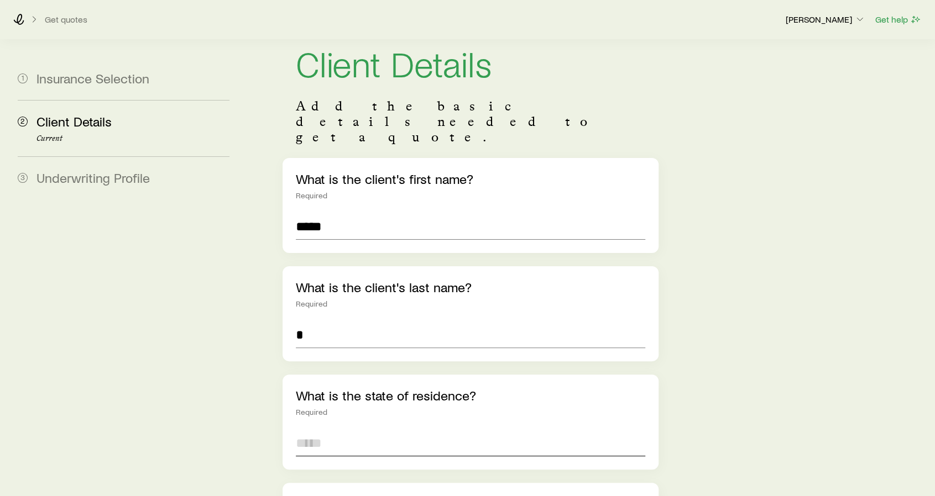
scroll to position [166, 0]
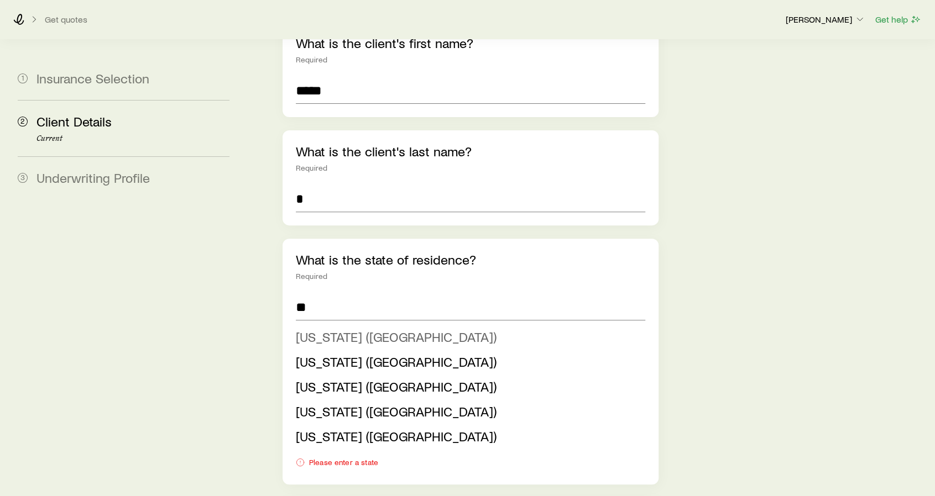
click at [345, 329] on span "[US_STATE] ([GEOGRAPHIC_DATA])" at bounding box center [396, 337] width 201 height 16
type input "**********"
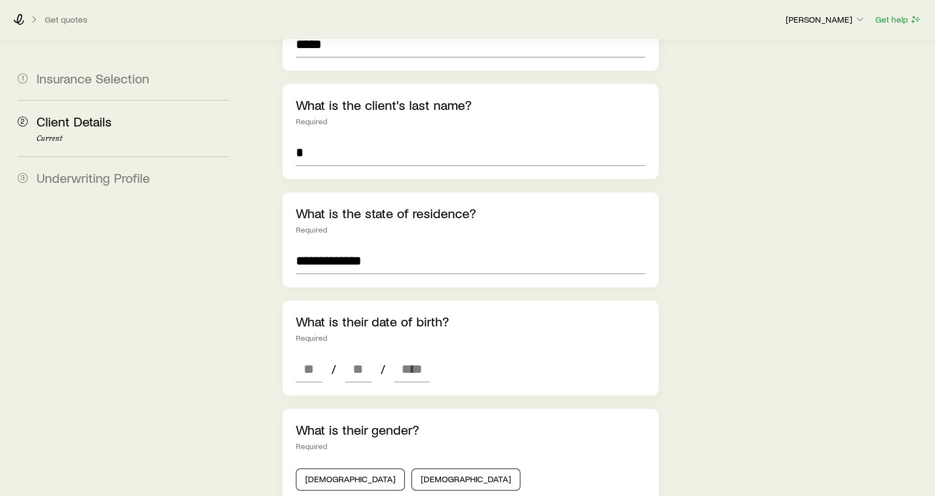
scroll to position [221, 0]
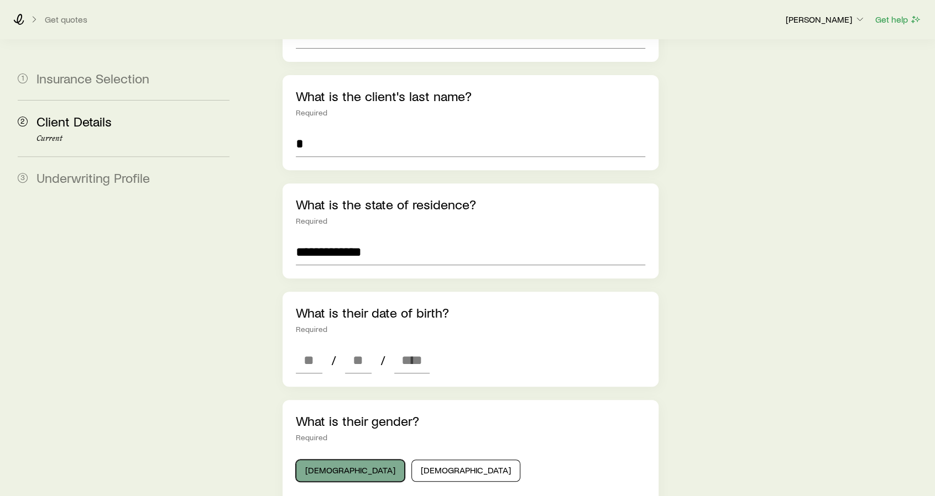
click at [343, 460] on button "[DEMOGRAPHIC_DATA]" at bounding box center [350, 471] width 109 height 22
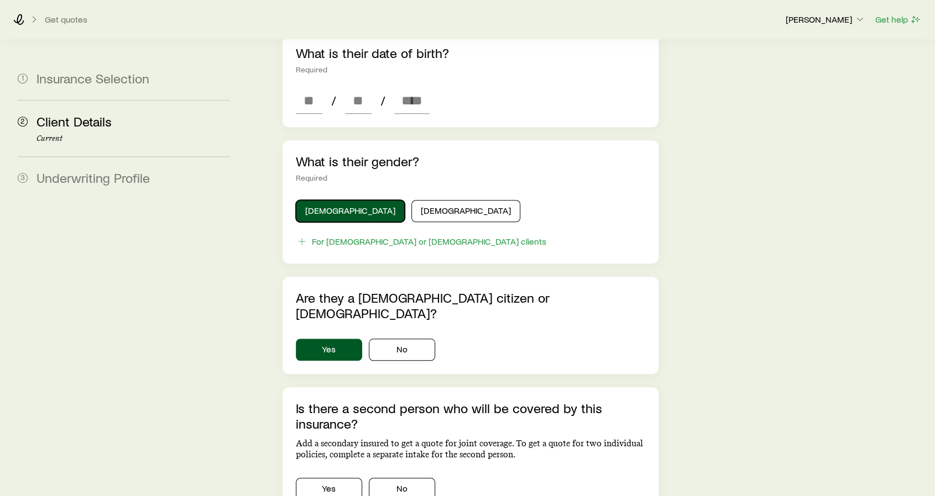
scroll to position [497, 0]
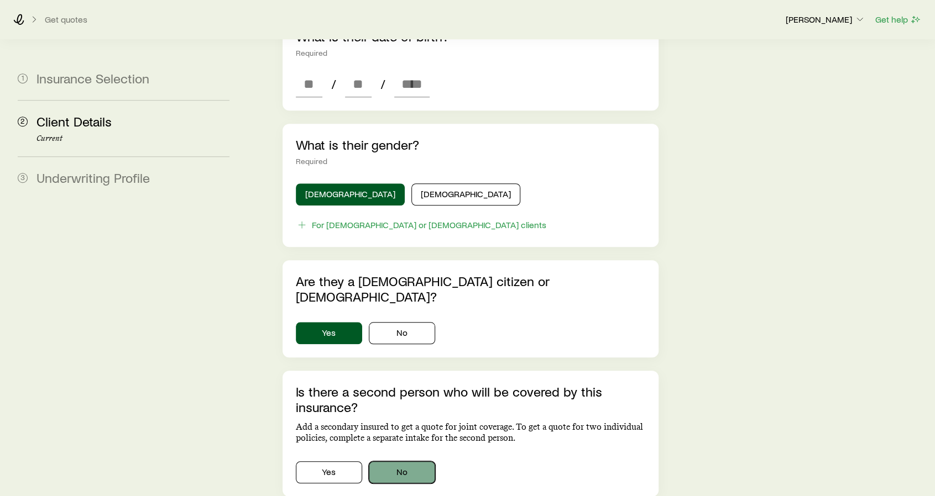
click at [392, 461] on button "No" at bounding box center [402, 472] width 66 height 22
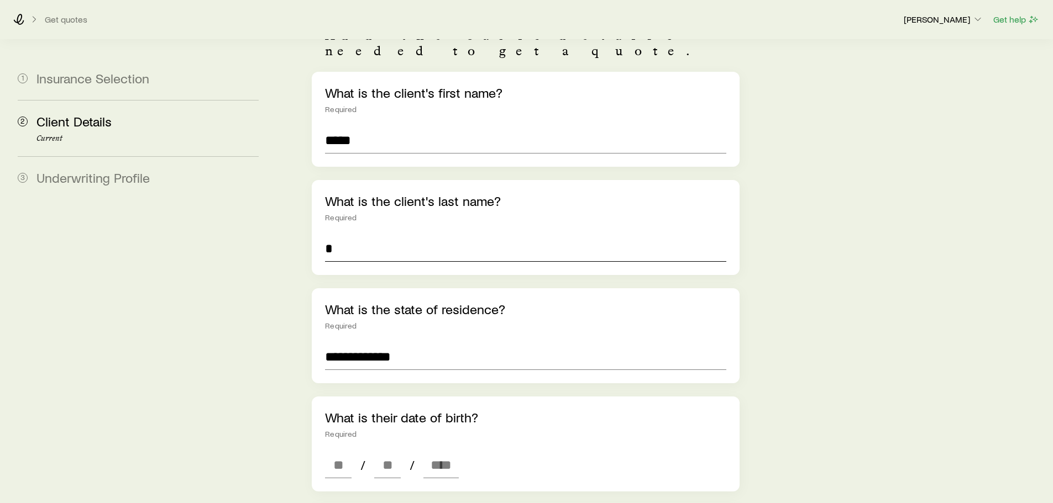
scroll to position [111, 0]
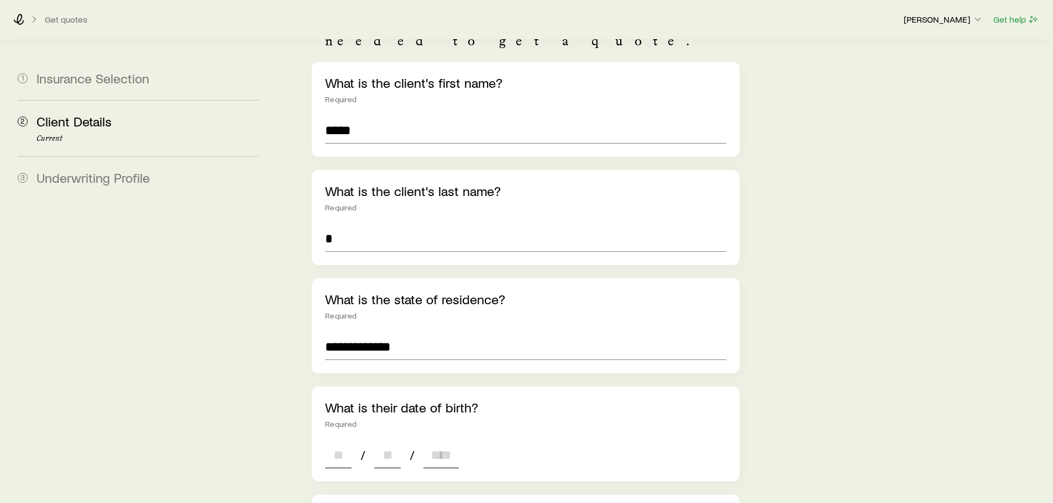
click at [334, 442] on input at bounding box center [338, 455] width 27 height 27
type input "**"
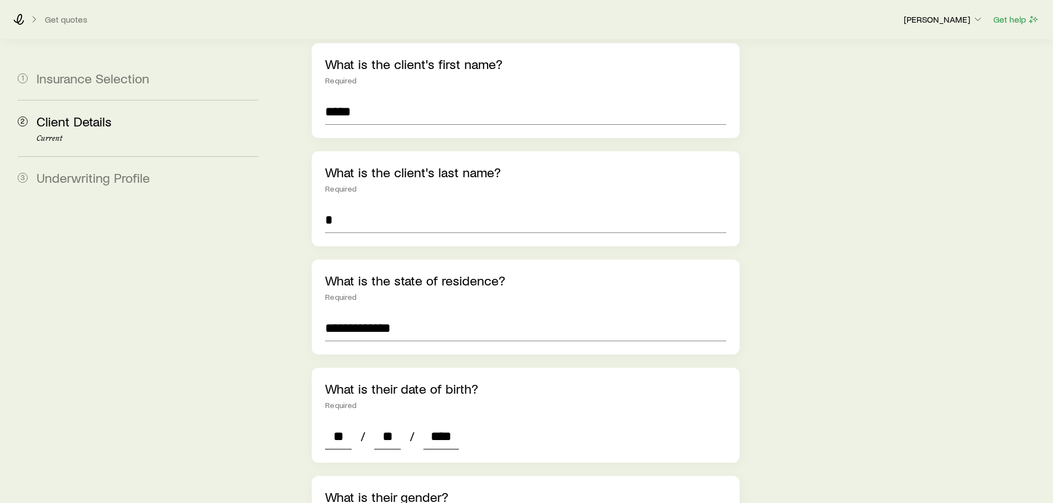
scroll to position [166, 0]
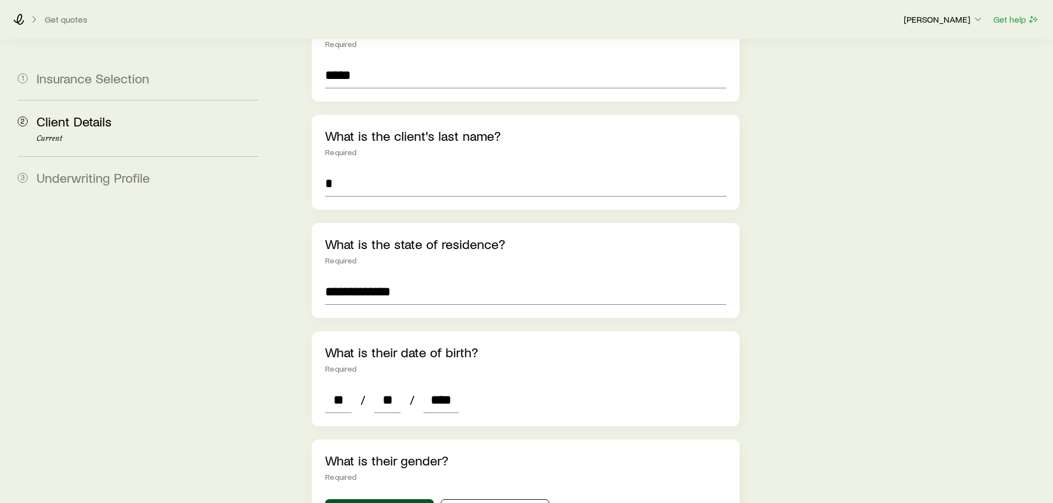
click at [746, 426] on div "**********" at bounding box center [525, 404] width 445 height 1061
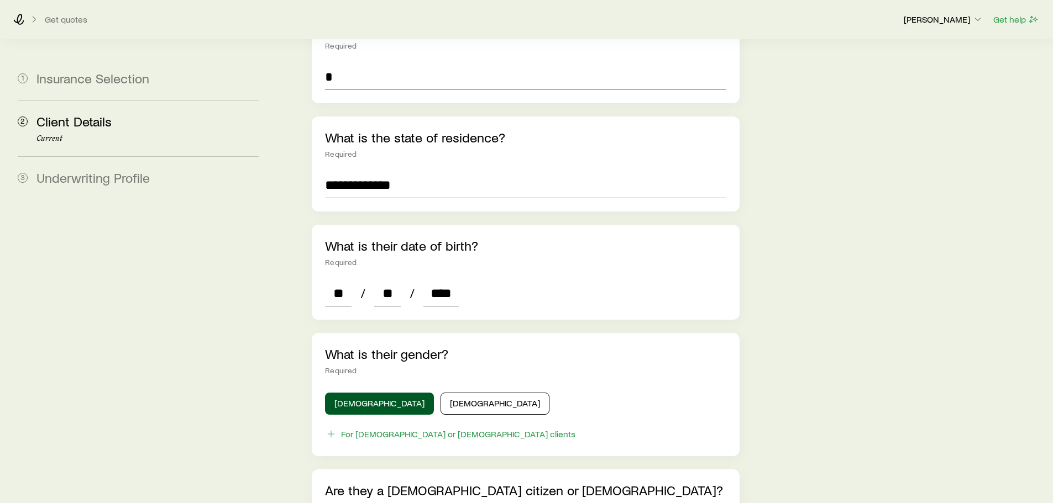
scroll to position [276, 0]
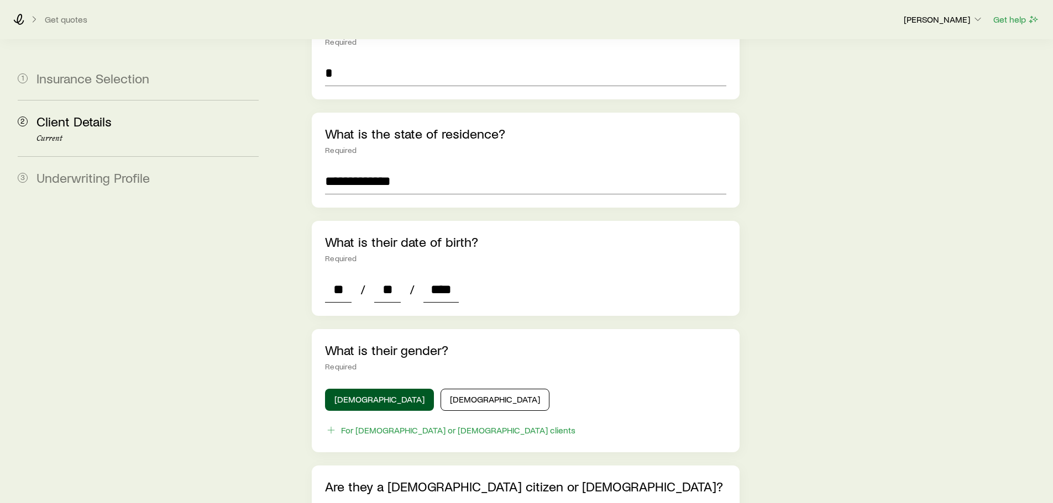
click at [451, 276] on input "****" at bounding box center [440, 289] width 35 height 27
type input "****"
click at [612, 389] on div "[DEMOGRAPHIC_DATA] [DEMOGRAPHIC_DATA]" at bounding box center [525, 400] width 401 height 22
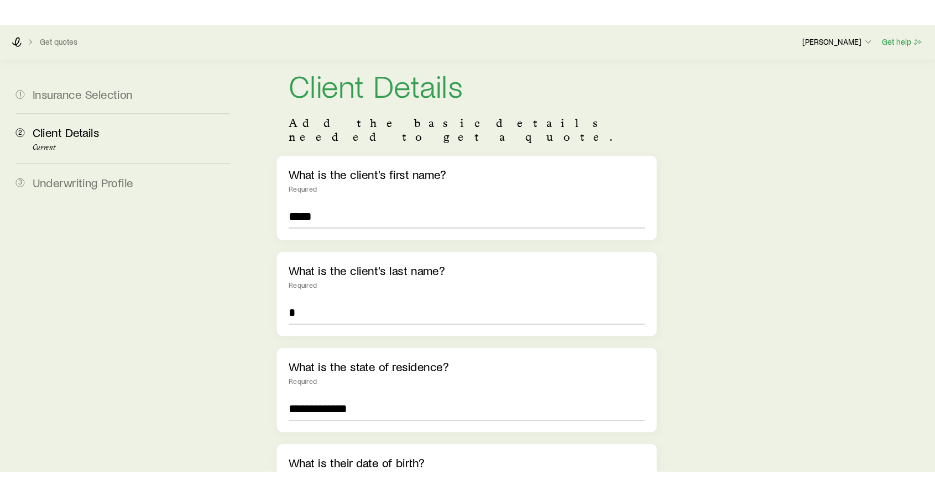
scroll to position [0, 0]
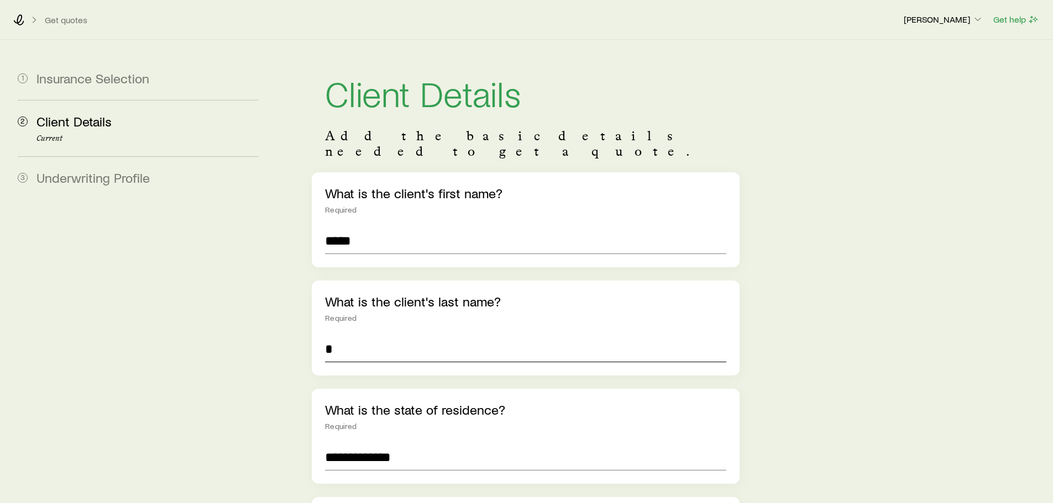
click at [438, 336] on input "*" at bounding box center [525, 349] width 401 height 27
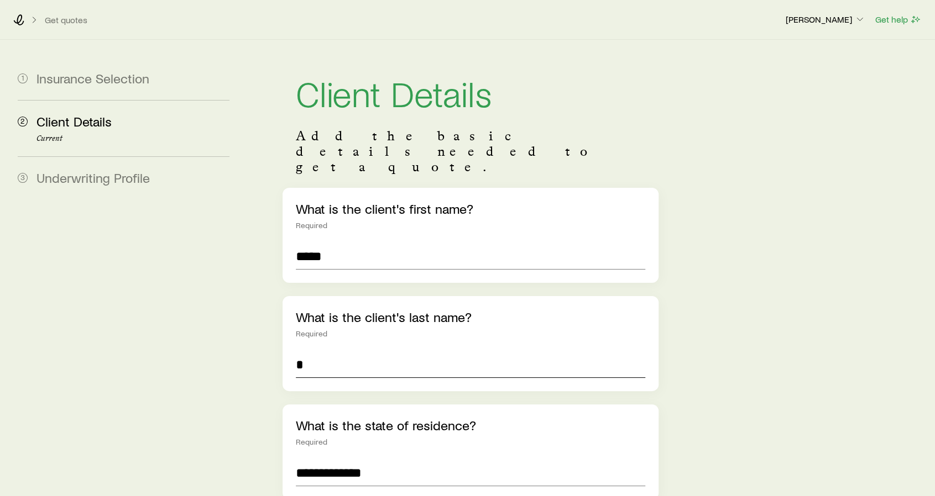
click at [324, 351] on input "*" at bounding box center [470, 364] width 349 height 27
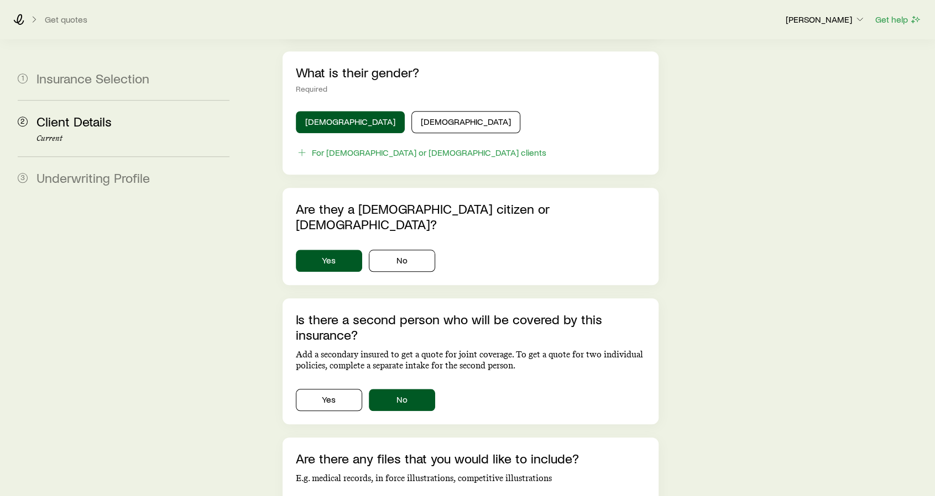
scroll to position [666, 0]
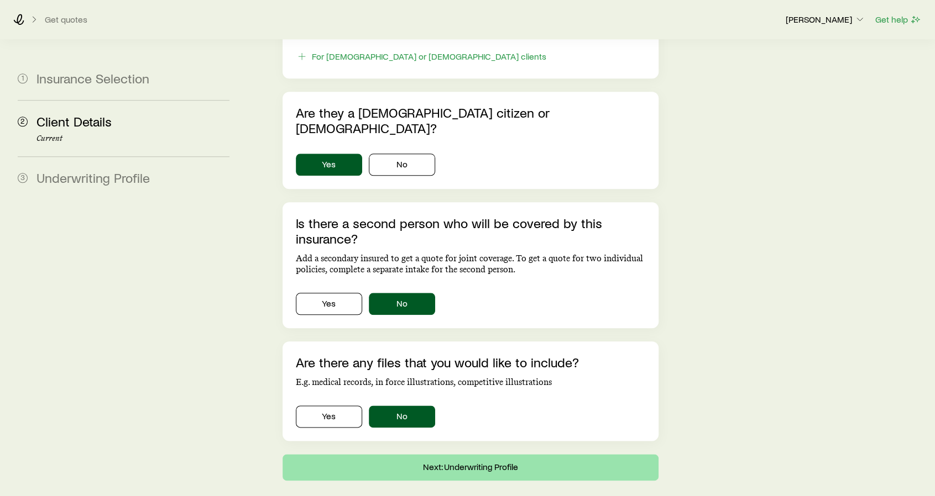
type input "**********"
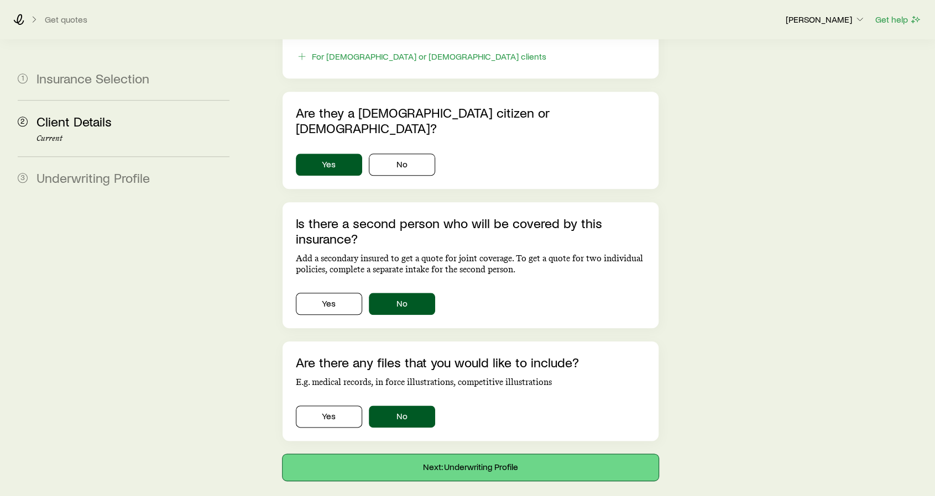
click at [497, 454] on button "Next: Underwriting Profile" at bounding box center [470, 467] width 376 height 27
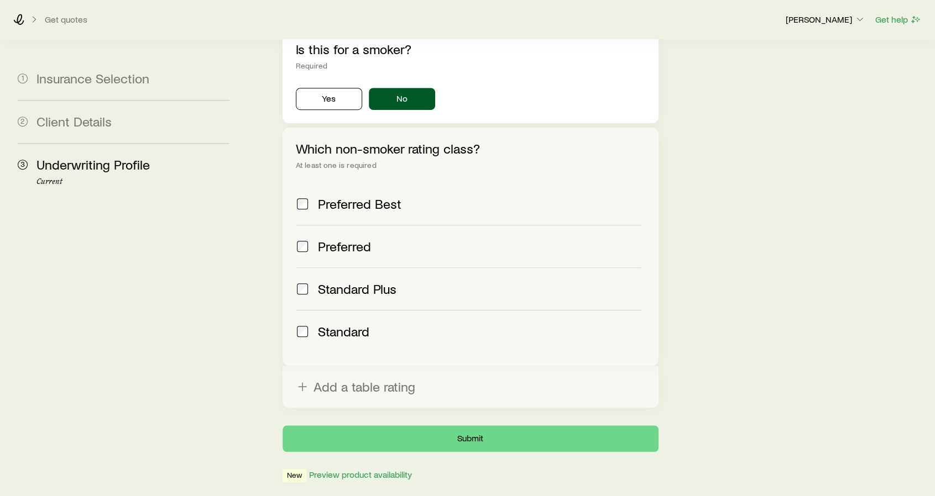
scroll to position [402, 0]
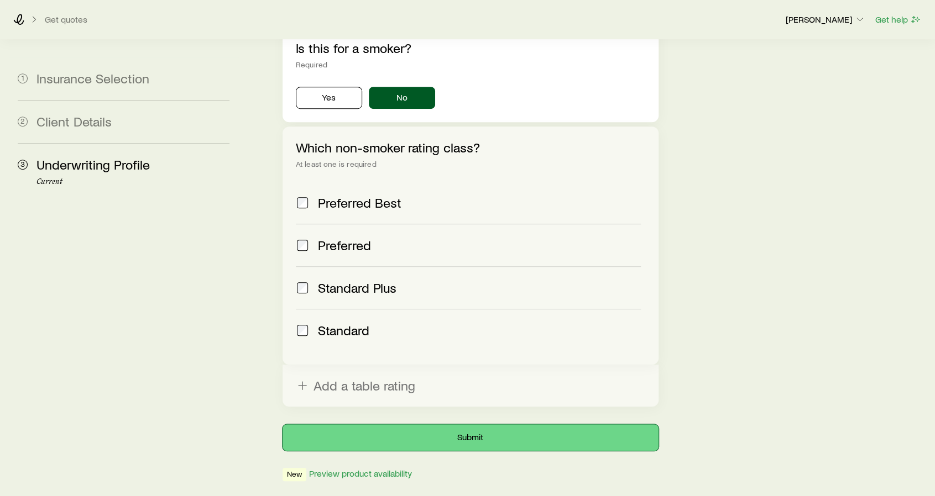
click at [548, 424] on button "Submit" at bounding box center [470, 437] width 376 height 27
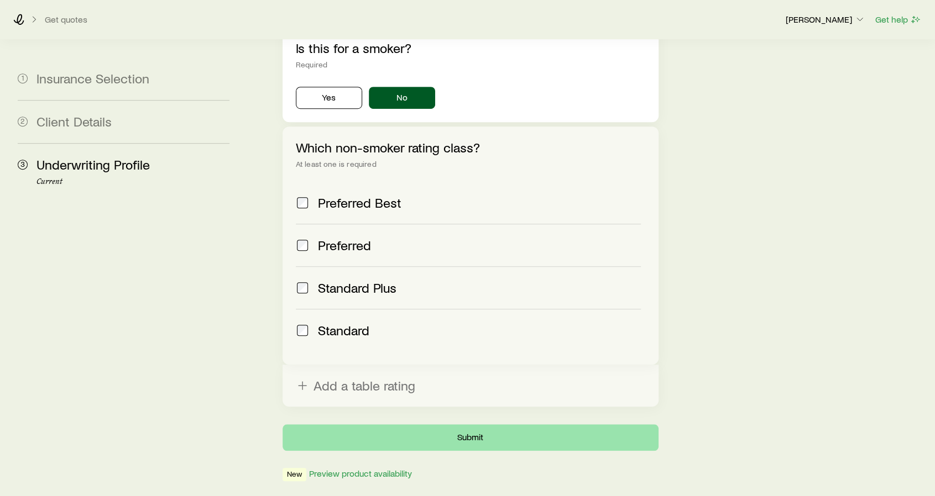
scroll to position [0, 0]
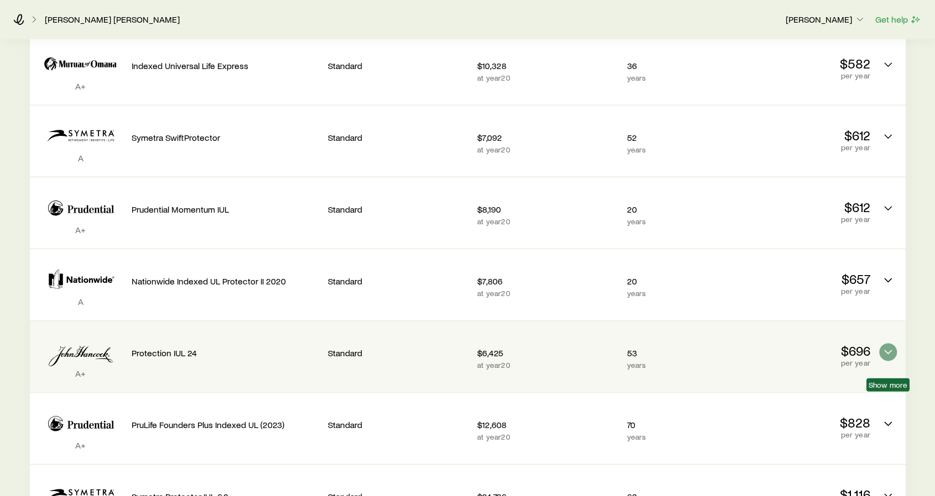
scroll to position [718, 0]
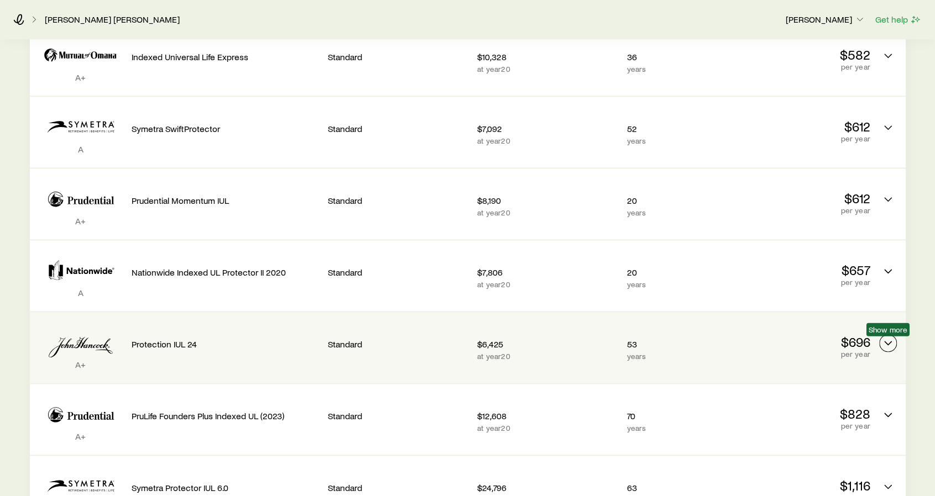
click at [890, 344] on icon "Permanent quotes" at bounding box center [887, 343] width 13 height 13
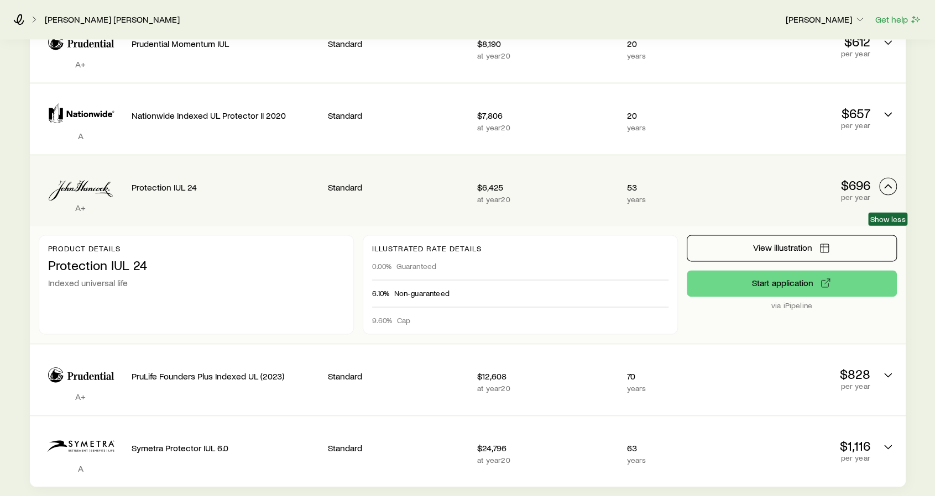
scroll to position [884, 0]
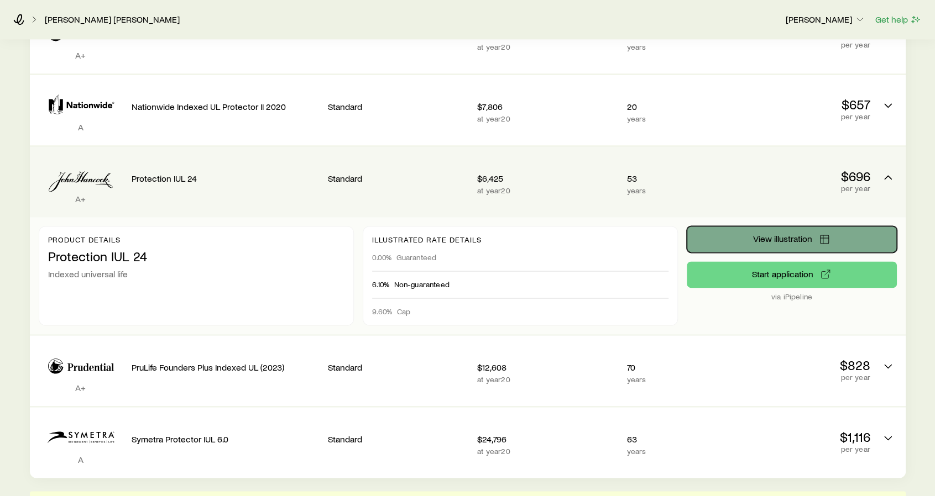
click at [773, 239] on span "View illustration" at bounding box center [782, 238] width 59 height 9
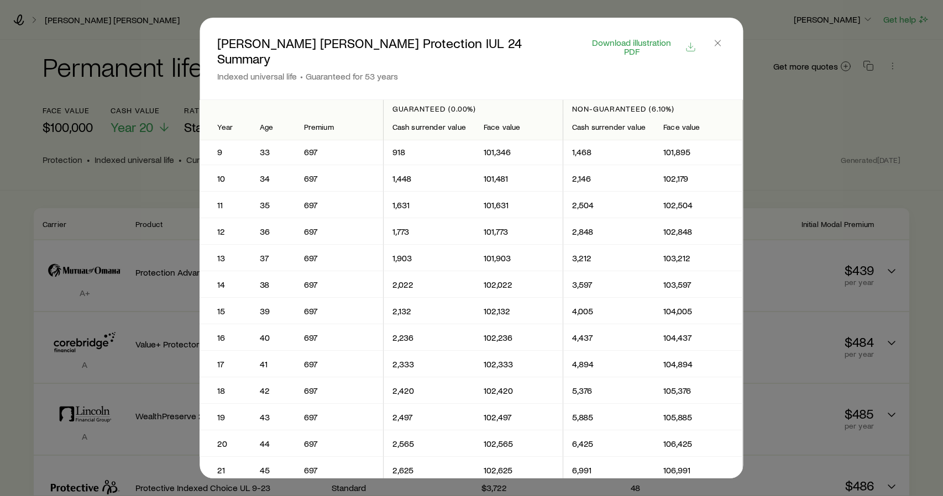
scroll to position [0, 0]
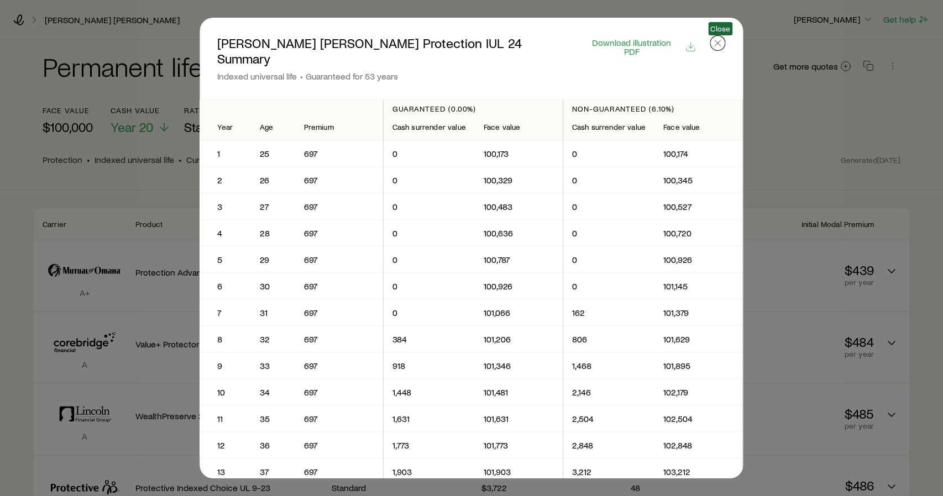
click at [717, 43] on icon "button" at bounding box center [717, 43] width 11 height 11
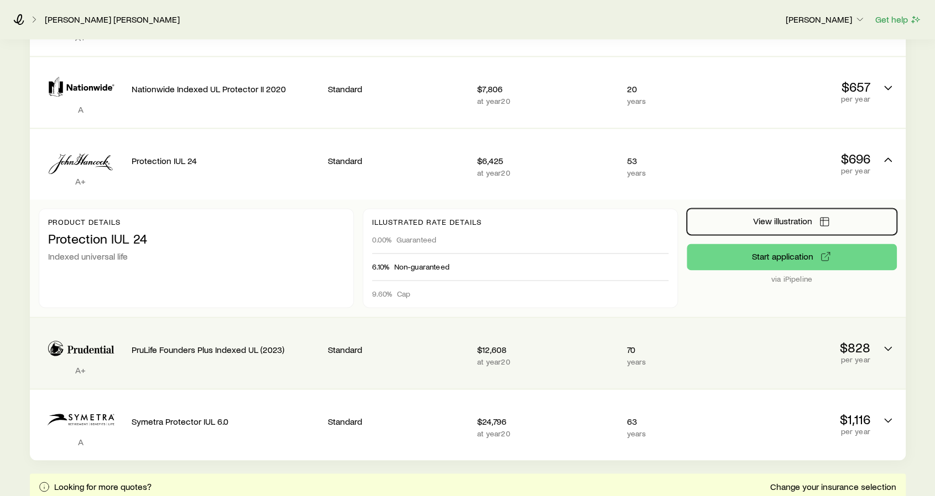
scroll to position [939, 0]
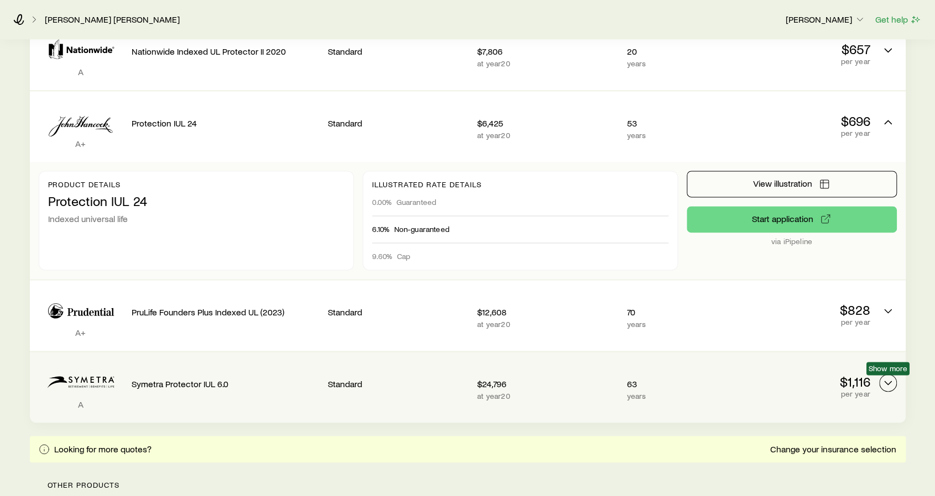
click at [884, 378] on icon "Permanent quotes" at bounding box center [887, 382] width 13 height 13
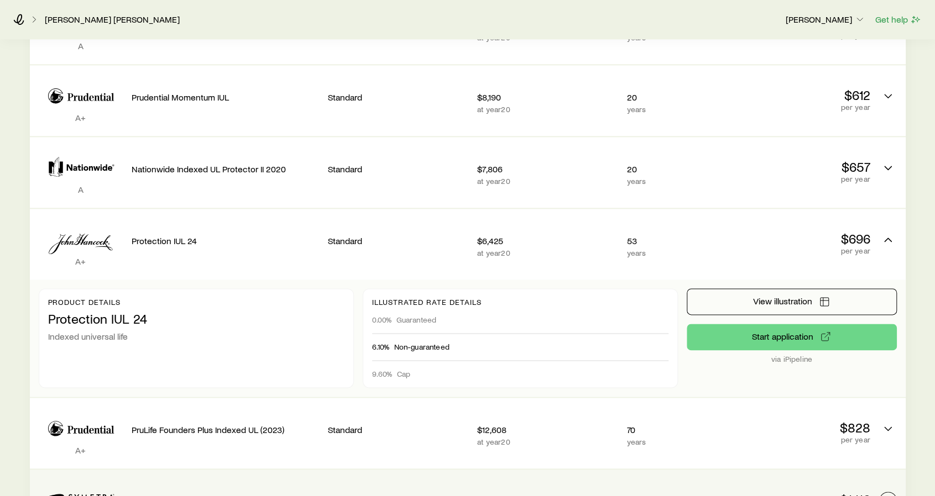
scroll to position [829, 0]
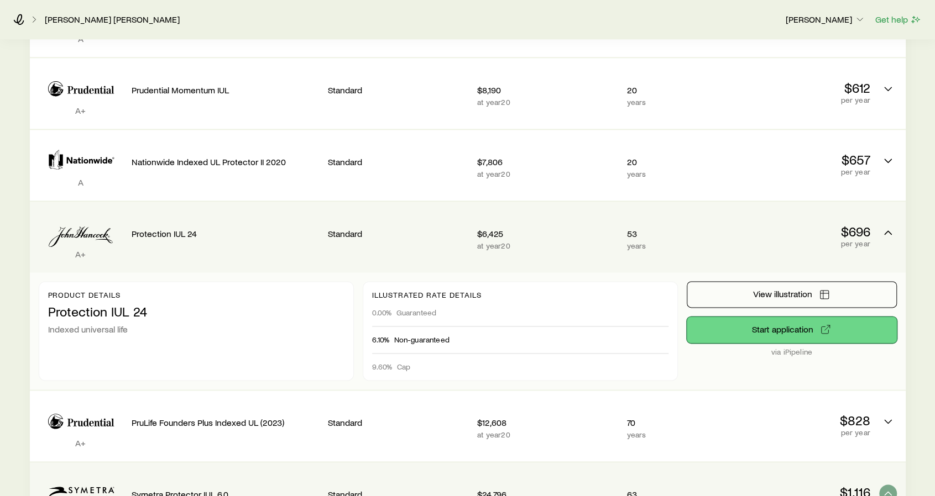
click at [805, 330] on button "Start application" at bounding box center [791, 330] width 210 height 27
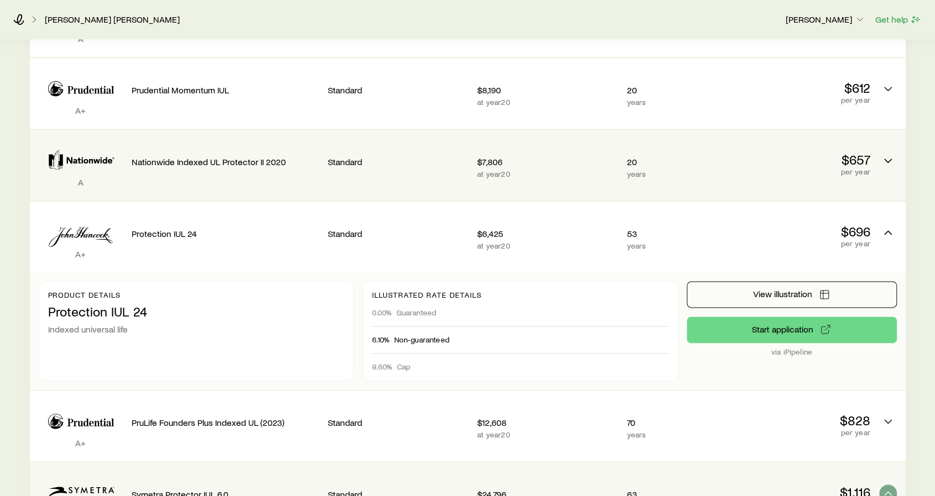
scroll to position [884, 0]
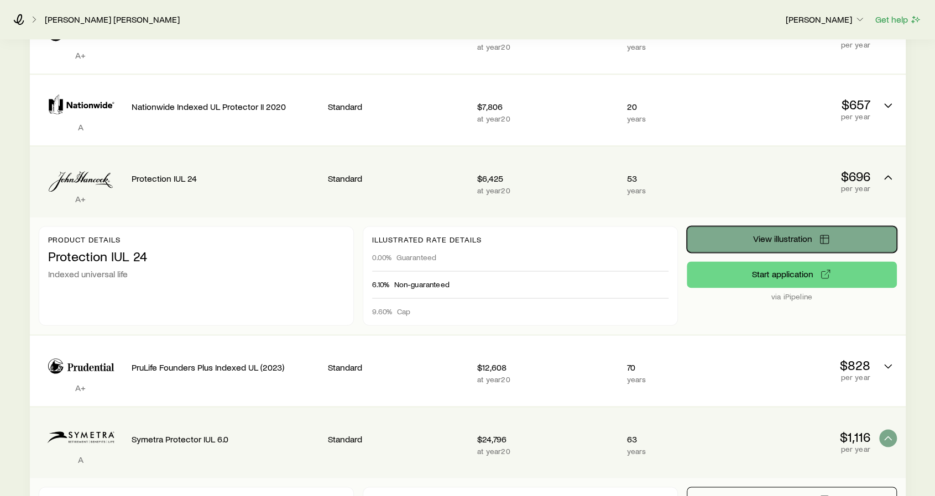
click at [719, 243] on button "View illustration" at bounding box center [791, 239] width 210 height 27
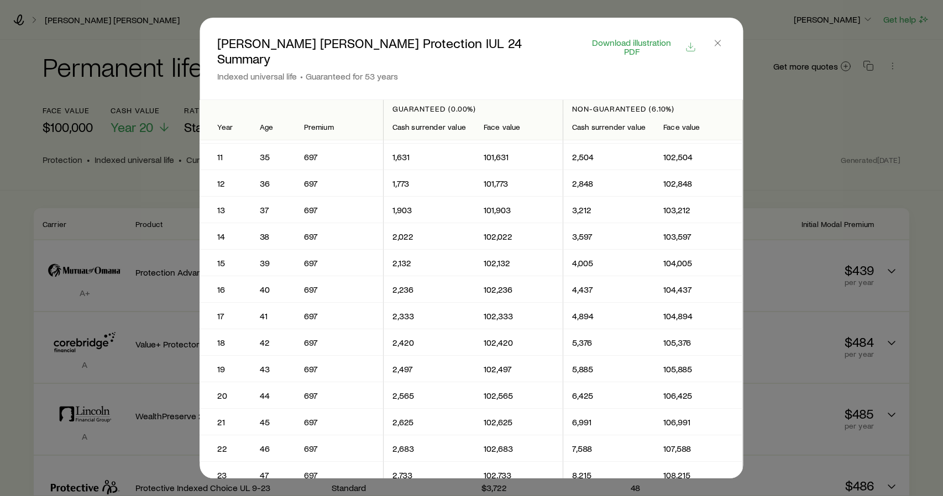
scroll to position [332, 0]
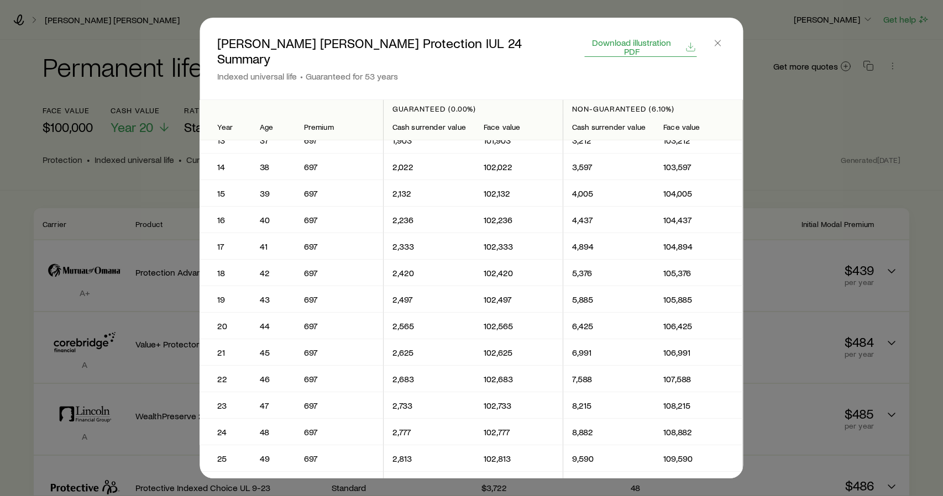
click at [611, 44] on span "Download illustration PDF" at bounding box center [631, 47] width 93 height 18
click at [717, 41] on icon "button" at bounding box center [717, 43] width 11 height 11
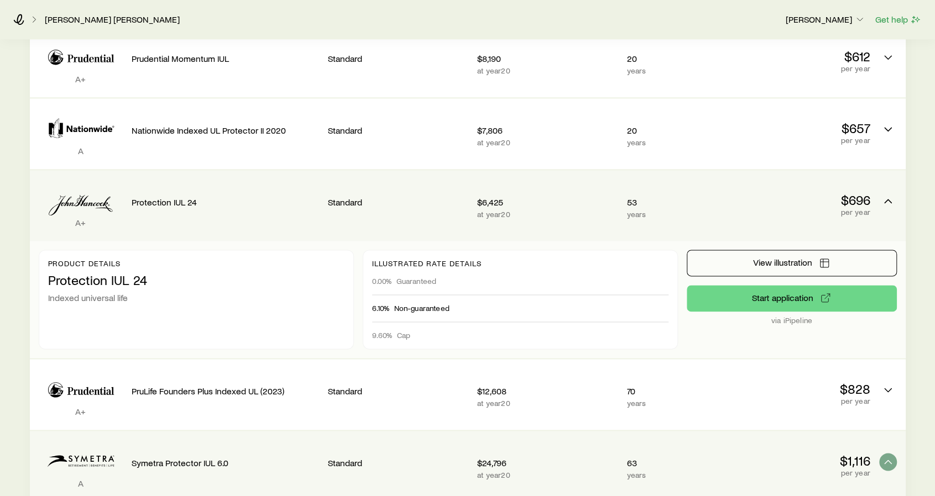
scroll to position [884, 0]
